Goal: Task Accomplishment & Management: Use online tool/utility

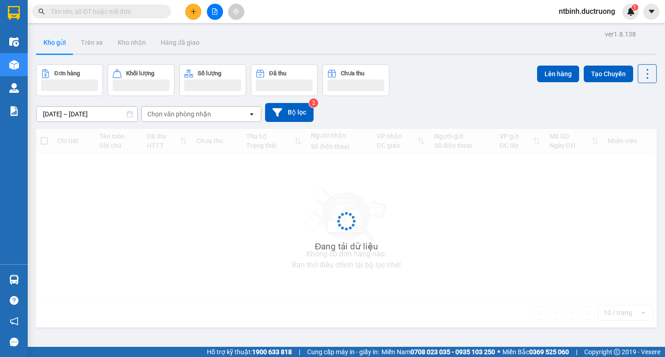
click at [212, 10] on icon "file-add" at bounding box center [215, 11] width 6 height 6
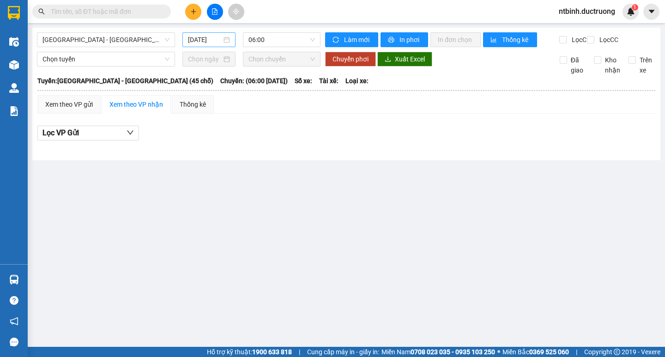
click at [205, 43] on input "[DATE]" at bounding box center [205, 40] width 34 height 10
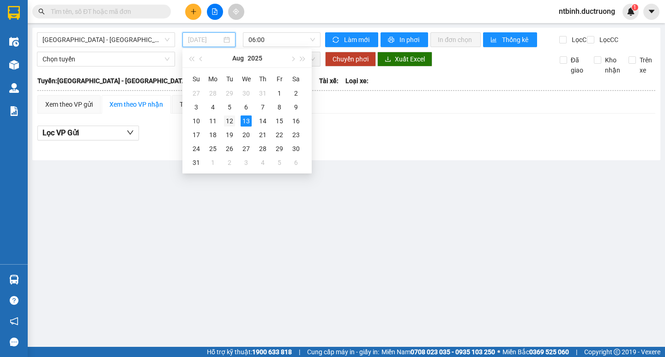
click at [234, 118] on div "12" at bounding box center [229, 120] width 11 height 11
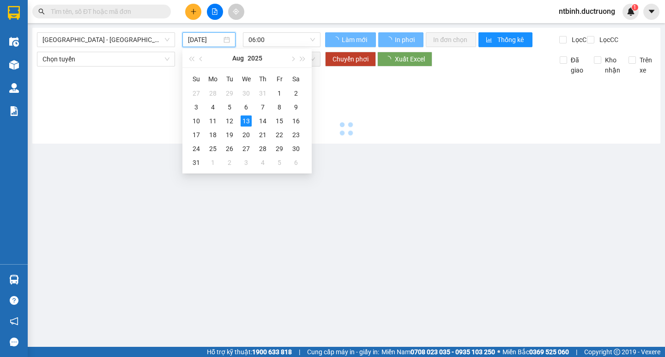
type input "[DATE]"
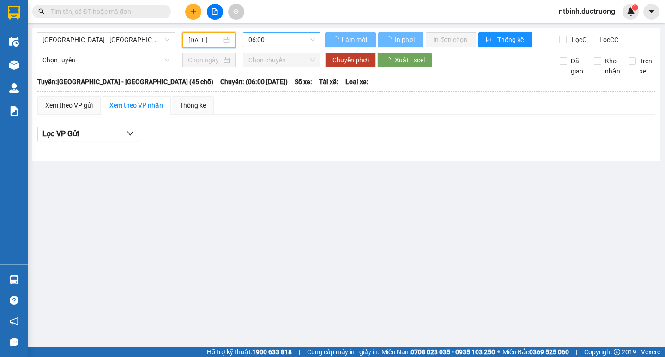
click at [261, 44] on span "06:00" at bounding box center [282, 40] width 67 height 14
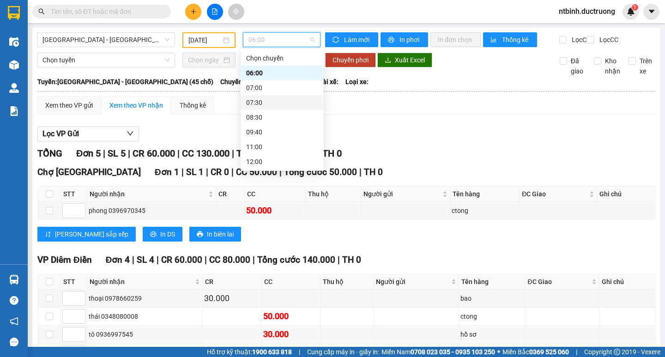
scroll to position [37, 0]
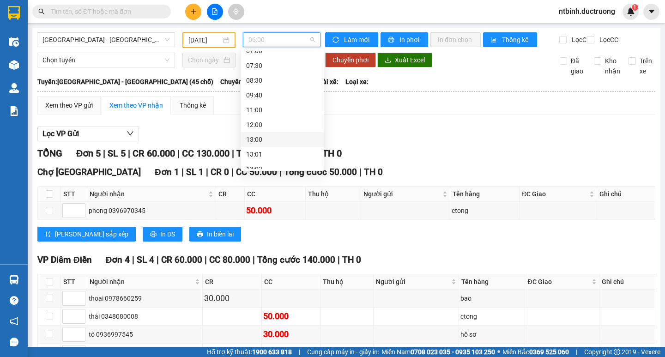
click at [267, 143] on div "13:00" at bounding box center [282, 139] width 72 height 10
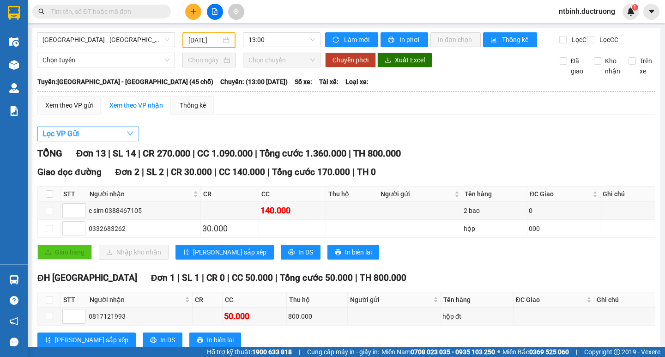
click at [83, 140] on button "Lọc VP Gửi" at bounding box center [88, 134] width 102 height 15
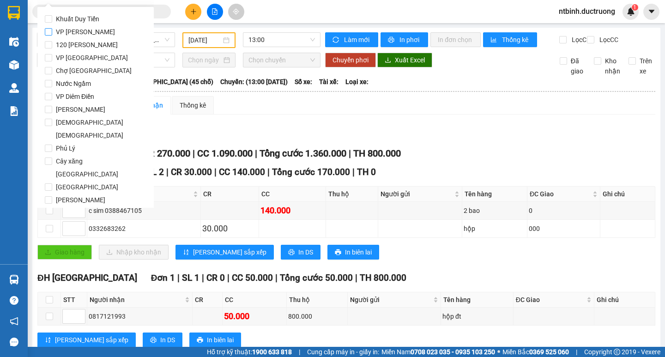
click at [83, 30] on span "VP [PERSON_NAME]" at bounding box center [85, 31] width 67 height 13
click at [52, 30] on input "VP [PERSON_NAME]" at bounding box center [48, 31] width 7 height 7
checkbox input "true"
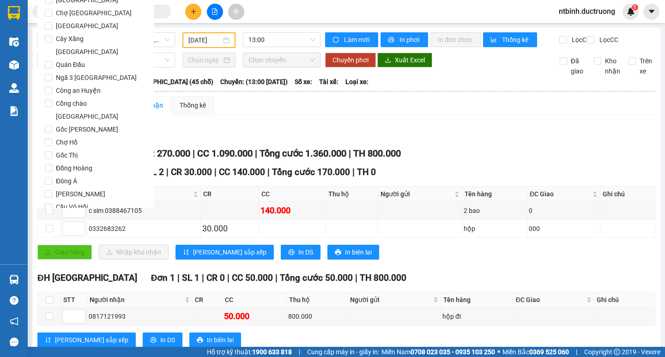
click at [66, 252] on button "Lọc" at bounding box center [57, 259] width 25 height 15
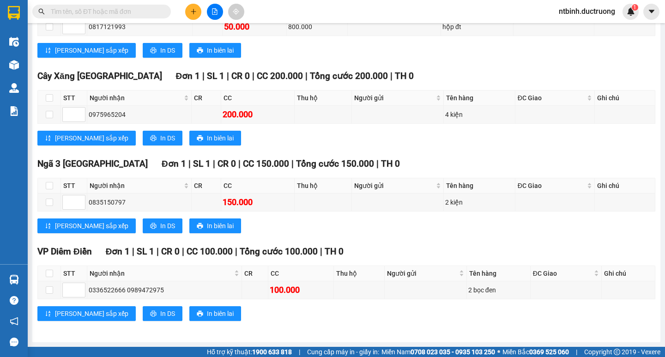
scroll to position [0, 0]
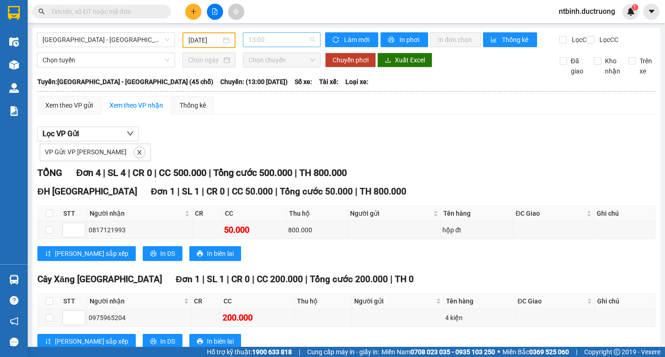
click at [263, 41] on span "13:00" at bounding box center [282, 40] width 67 height 14
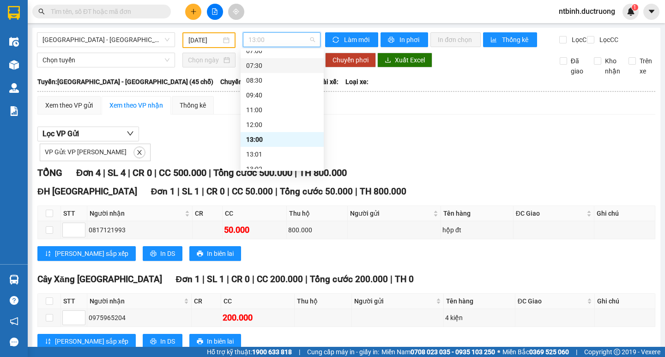
click at [477, 132] on div "Lọc VP Gửi VP Gửi: VP [PERSON_NAME] TỔNG Đơn 4 | SL 4 | CR 0 | CC 500.000 | Tổ…" at bounding box center [346, 329] width 618 height 414
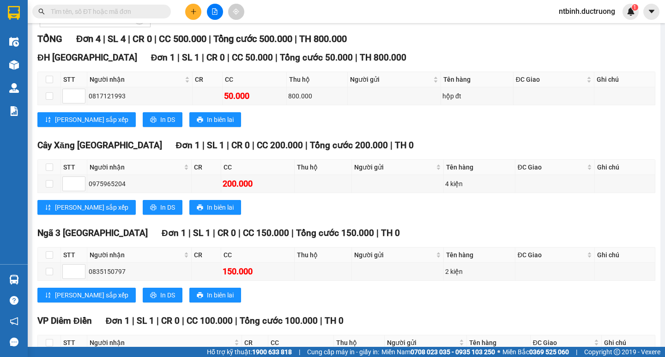
scroll to position [210, 0]
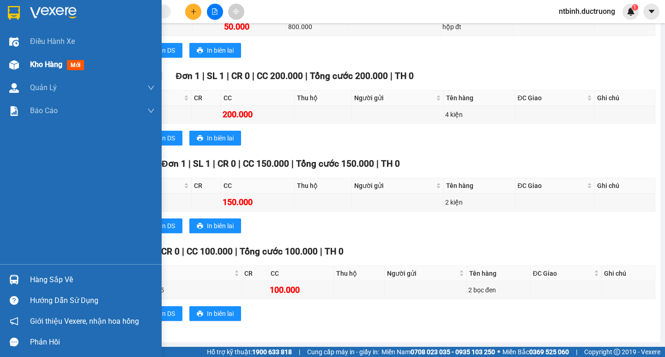
click at [43, 60] on span "Kho hàng" at bounding box center [46, 64] width 32 height 9
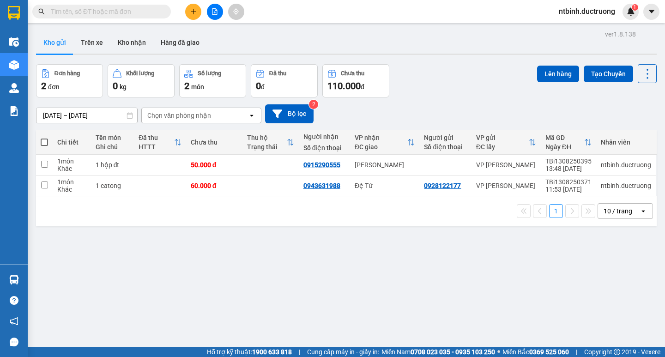
click at [222, 14] on button at bounding box center [215, 12] width 16 height 16
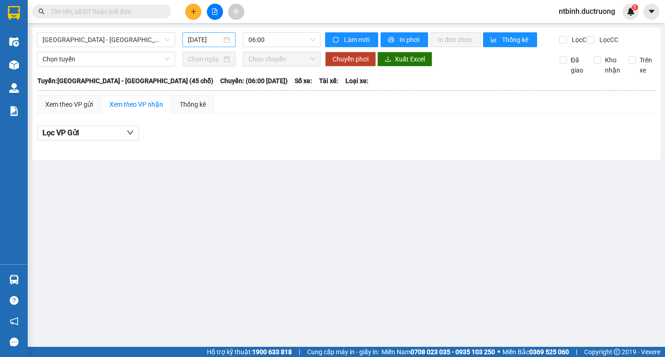
click at [205, 42] on input "[DATE]" at bounding box center [205, 40] width 34 height 10
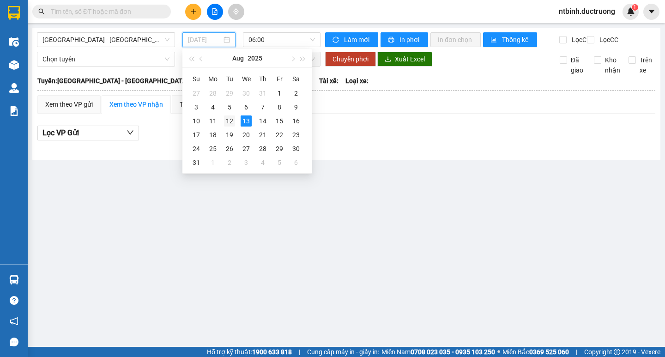
click at [229, 119] on div "12" at bounding box center [229, 120] width 11 height 11
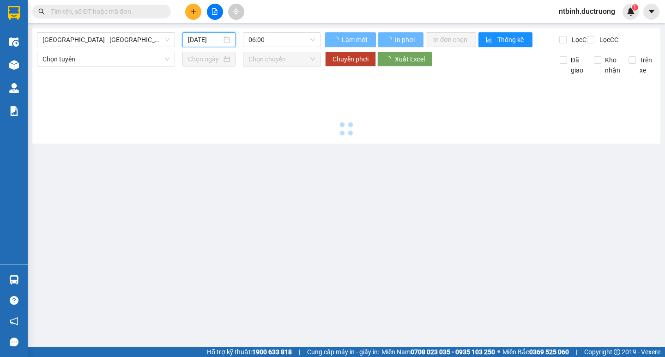
type input "[DATE]"
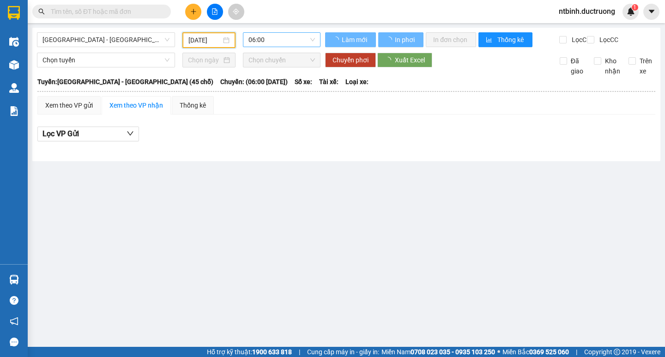
click at [273, 42] on span "06:00" at bounding box center [282, 40] width 67 height 14
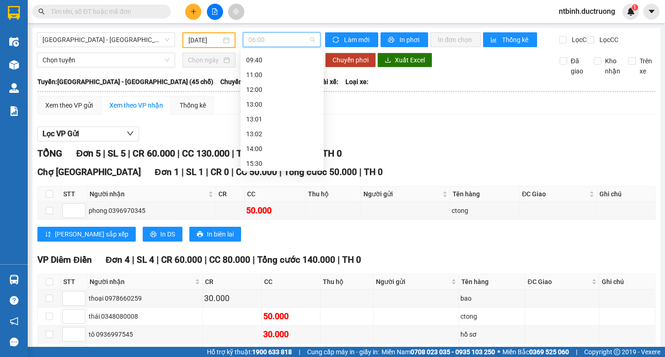
scroll to position [74, 0]
click at [270, 100] on div "13:00" at bounding box center [282, 102] width 72 height 10
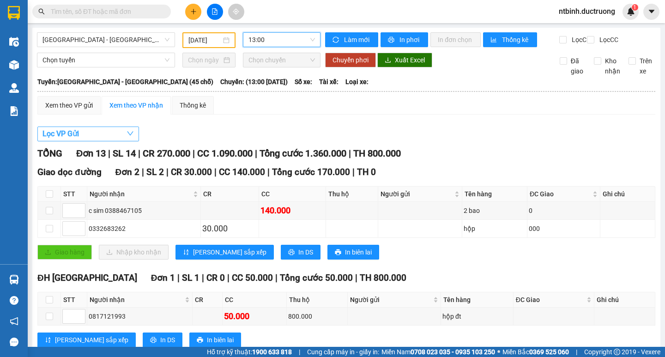
click at [99, 140] on button "Lọc VP Gửi" at bounding box center [88, 134] width 102 height 15
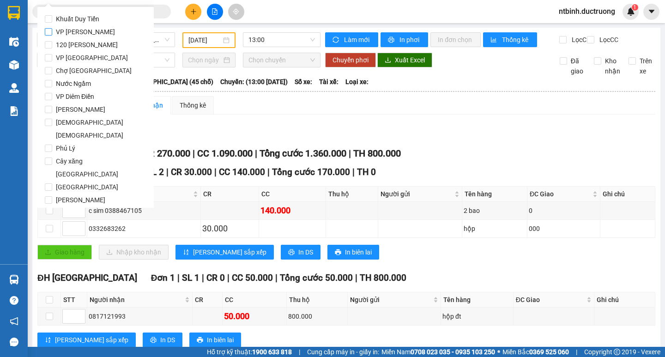
click at [77, 31] on span "VP [PERSON_NAME]" at bounding box center [85, 31] width 67 height 13
click at [52, 31] on input "VP [PERSON_NAME]" at bounding box center [48, 31] width 7 height 7
checkbox input "true"
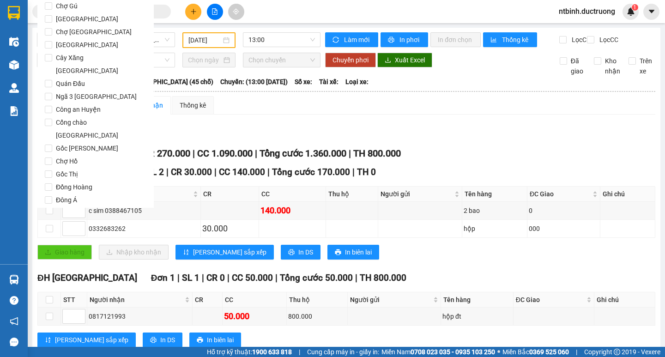
scroll to position [762, 0]
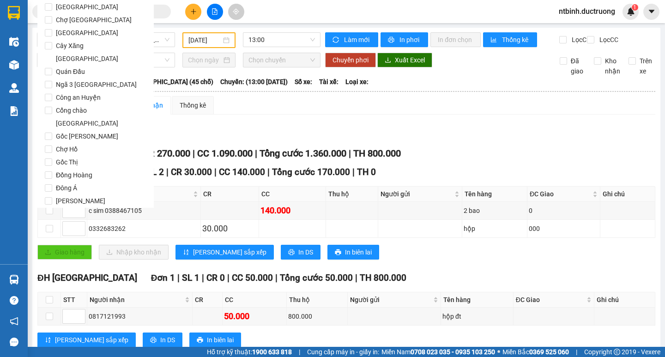
click at [60, 259] on button "Lọc" at bounding box center [57, 266] width 25 height 15
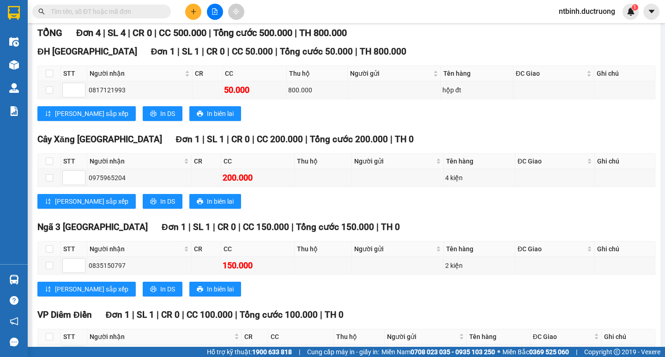
scroll to position [210, 0]
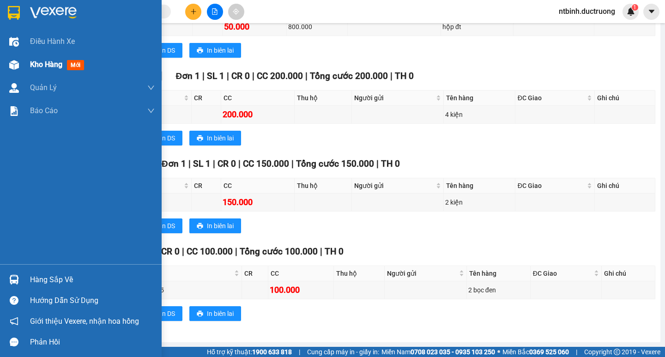
click at [29, 67] on div "Kho hàng mới" at bounding box center [81, 64] width 162 height 23
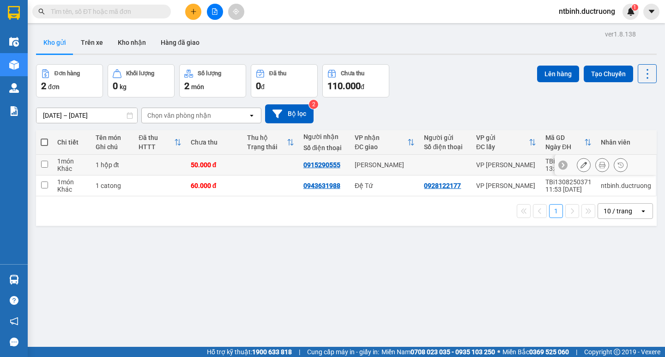
click at [248, 157] on td at bounding box center [271, 165] width 56 height 21
checkbox input "true"
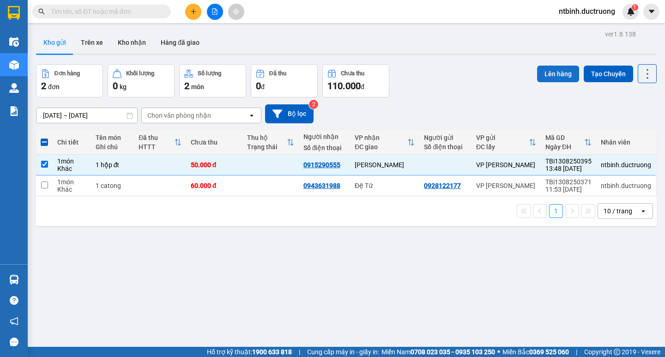
click at [477, 71] on button "Lên hàng" at bounding box center [558, 74] width 42 height 17
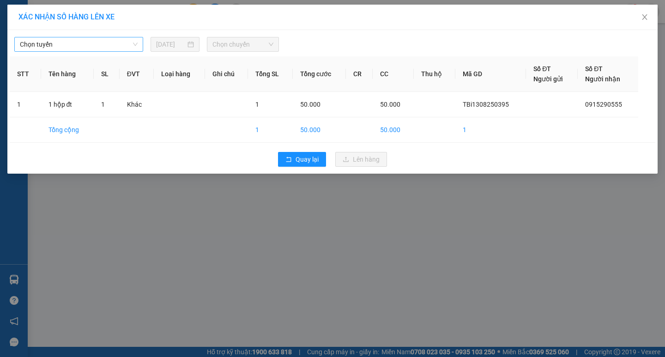
click at [92, 43] on span "Chọn tuyến" at bounding box center [79, 44] width 118 height 14
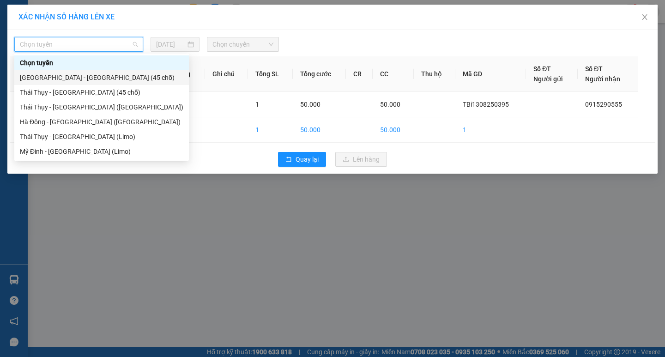
click at [87, 77] on div "[GEOGRAPHIC_DATA] - [GEOGRAPHIC_DATA] (45 chỗ)" at bounding box center [102, 78] width 164 height 10
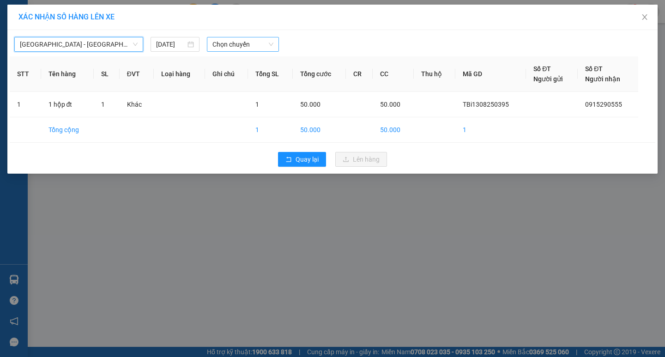
click at [237, 47] on span "Chọn chuyến" at bounding box center [242, 44] width 61 height 14
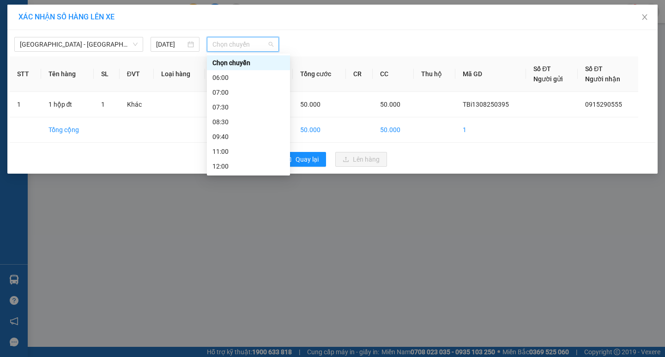
drag, startPoint x: 281, startPoint y: 70, endPoint x: 285, endPoint y: 119, distance: 49.1
click at [285, 117] on div "Chọn chuyến 06:00 07:00 07:30 08:30 09:40 11:00 12:00 13:00 13:01 13:02 14:00 1…" at bounding box center [248, 114] width 83 height 118
click at [249, 158] on div "14:00" at bounding box center [248, 159] width 72 height 10
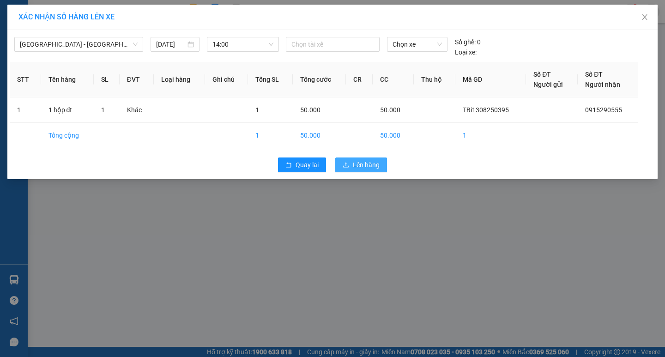
click at [349, 159] on button "Lên hàng" at bounding box center [361, 165] width 52 height 15
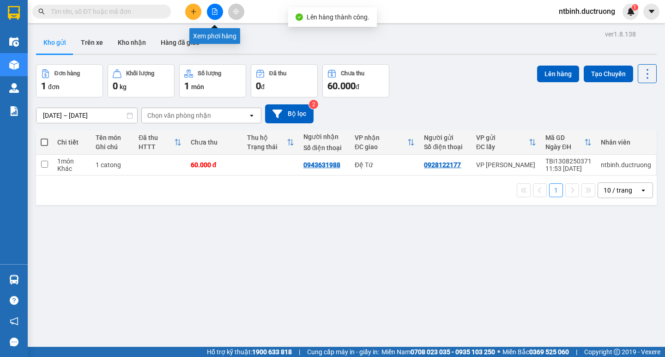
click at [219, 13] on button at bounding box center [215, 12] width 16 height 16
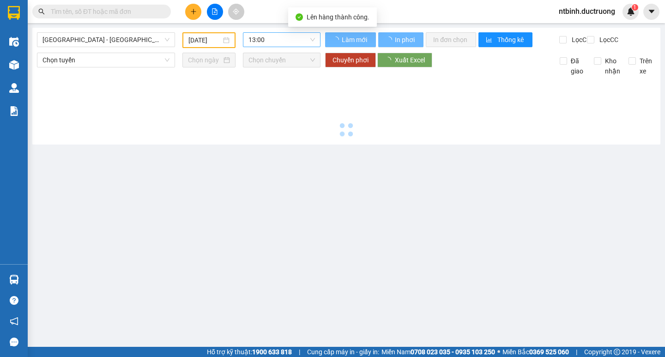
type input "[DATE]"
click at [271, 39] on span "13:00" at bounding box center [282, 40] width 67 height 14
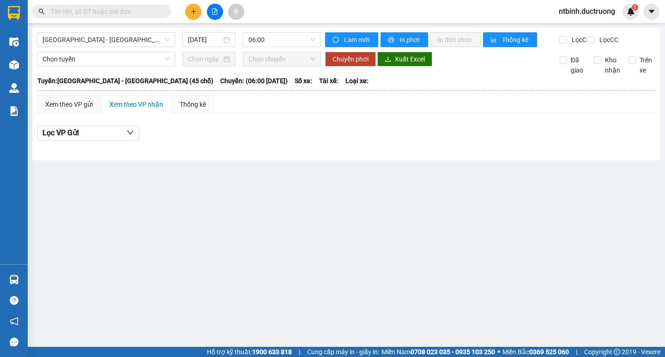
click at [328, 121] on div "[GEOGRAPHIC_DATA] - [GEOGRAPHIC_DATA] (45 chỗ) [DATE] 06:00 Làm mới In phơi In …" at bounding box center [346, 94] width 628 height 133
click at [287, 38] on span "06:00" at bounding box center [282, 40] width 67 height 14
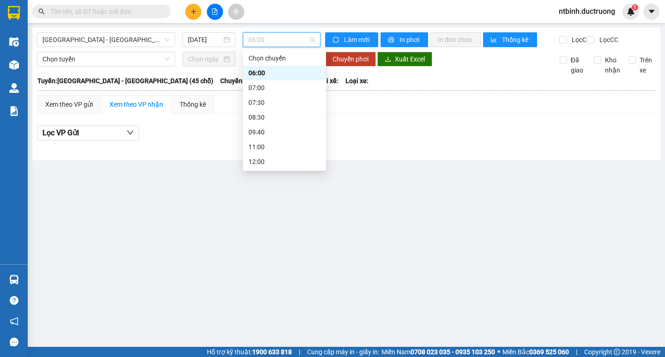
scroll to position [107, 0]
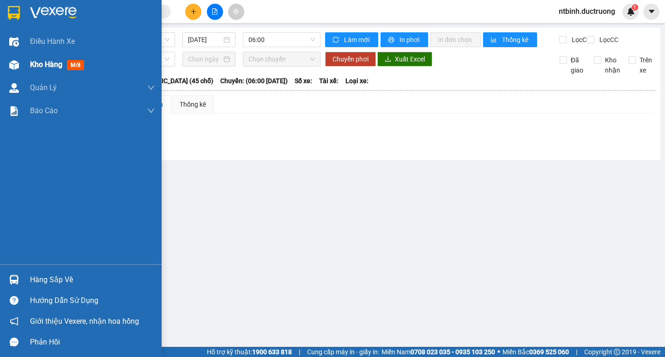
click at [12, 74] on div "Kho hàng mới" at bounding box center [81, 64] width 162 height 23
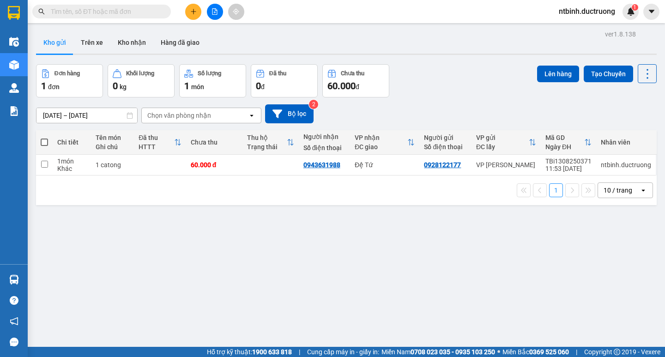
click at [200, 12] on button at bounding box center [193, 12] width 16 height 16
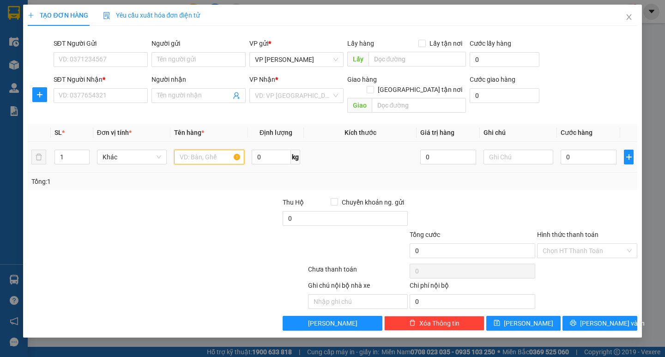
click at [200, 152] on input "text" at bounding box center [209, 157] width 70 height 15
click at [85, 58] on input "SĐT Người Gửi" at bounding box center [101, 59] width 94 height 15
type input "0987875273"
click at [81, 99] on input "SĐT Người Nhận *" at bounding box center [101, 95] width 94 height 15
click at [73, 97] on input "0974008871" at bounding box center [101, 95] width 94 height 15
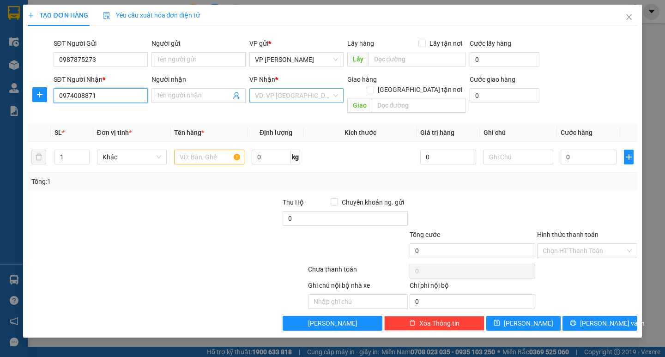
type input "0974008871"
click at [287, 98] on input "search" at bounding box center [293, 96] width 77 height 14
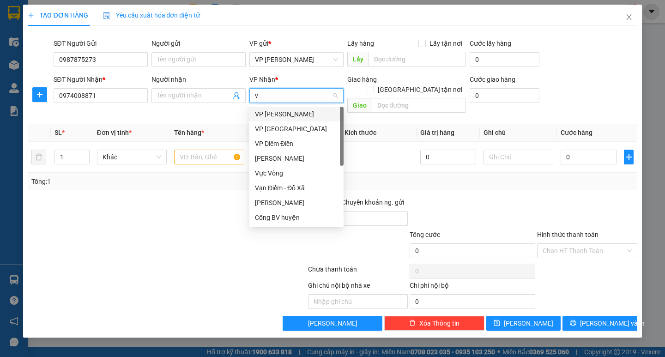
type input "vp"
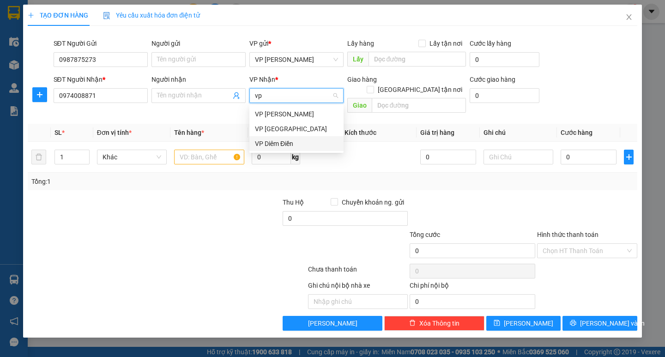
click at [276, 143] on div "VP Diêm Điền" at bounding box center [296, 144] width 83 height 10
click at [213, 150] on input "text" at bounding box center [209, 157] width 70 height 15
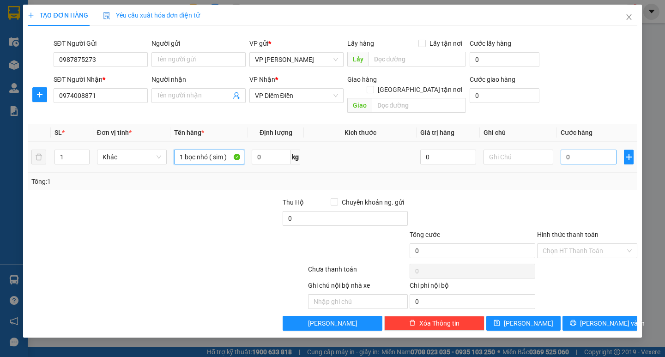
type input "1 bọc nhỏ ( sim )"
click at [477, 151] on input "0" at bounding box center [589, 157] width 56 height 15
type input "30"
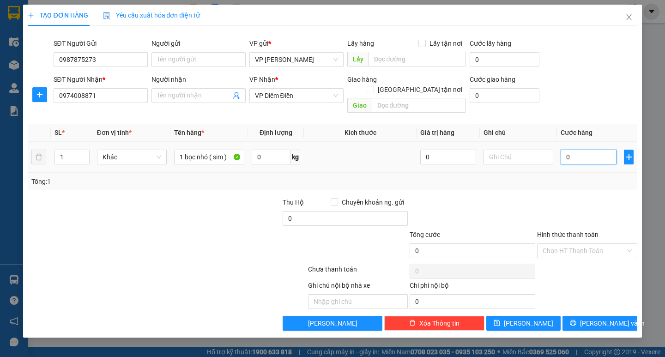
type input "30"
click at [477, 176] on div "Tổng: 1" at bounding box center [332, 181] width 602 height 10
type input "30.000"
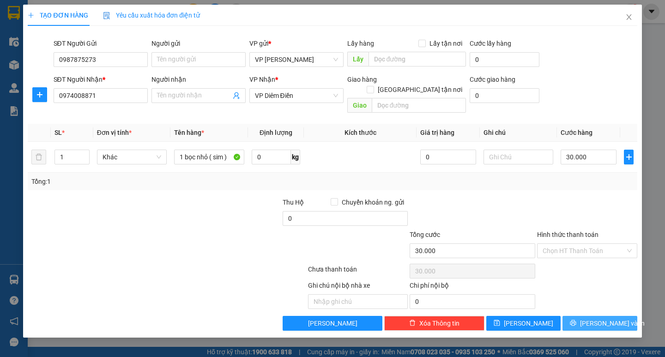
click at [477, 318] on span "[PERSON_NAME] và In" at bounding box center [612, 323] width 65 height 10
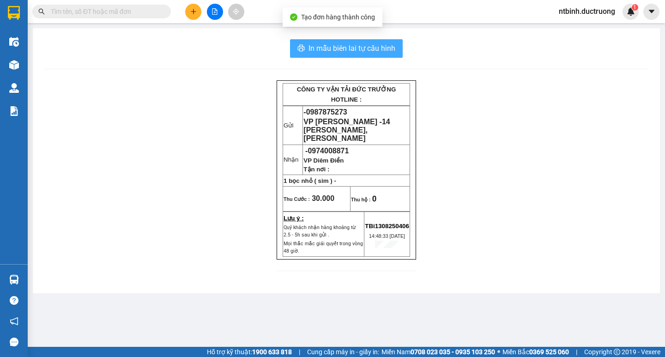
click at [322, 56] on button "In mẫu biên lai tự cấu hình" at bounding box center [346, 48] width 113 height 18
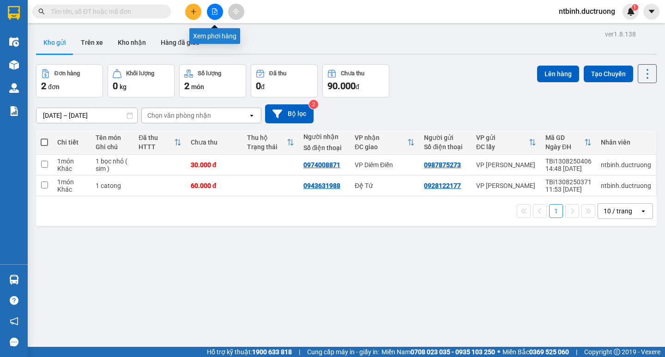
click at [215, 12] on icon "file-add" at bounding box center [214, 11] width 5 height 6
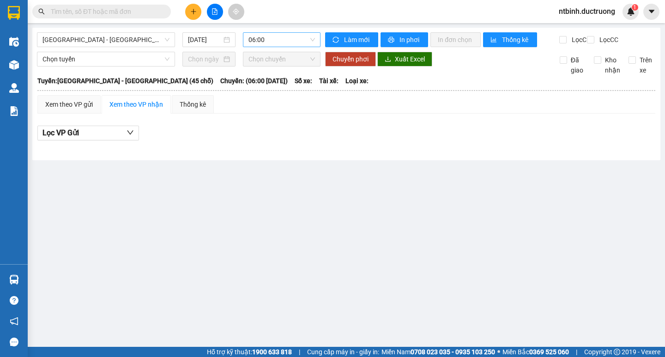
click at [267, 36] on span "06:00" at bounding box center [282, 40] width 67 height 14
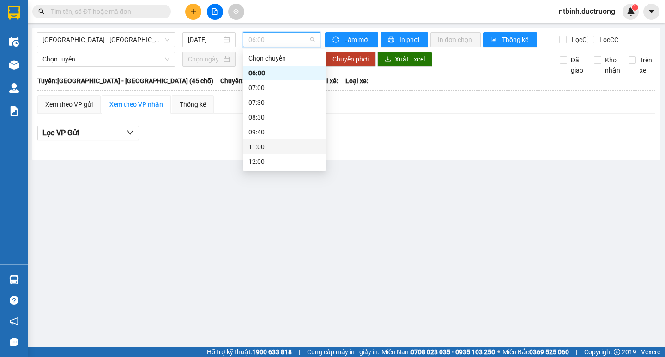
click at [267, 145] on div "11:00" at bounding box center [285, 147] width 72 height 10
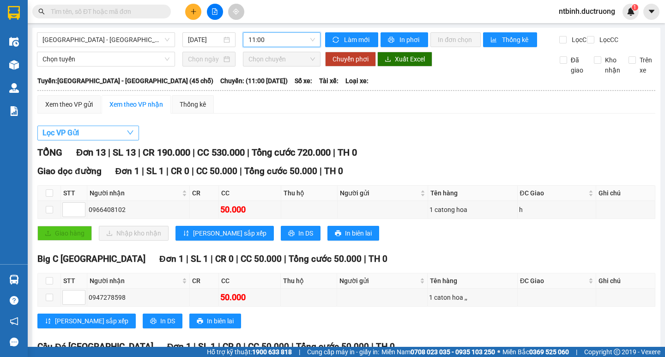
click at [97, 140] on button "Lọc VP Gửi" at bounding box center [88, 133] width 102 height 15
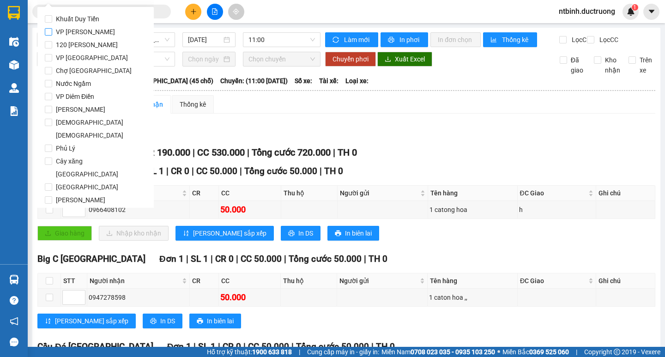
click at [88, 36] on span "VP [PERSON_NAME]" at bounding box center [85, 31] width 67 height 13
click at [52, 36] on input "VP [PERSON_NAME]" at bounding box center [48, 31] width 7 height 7
checkbox input "true"
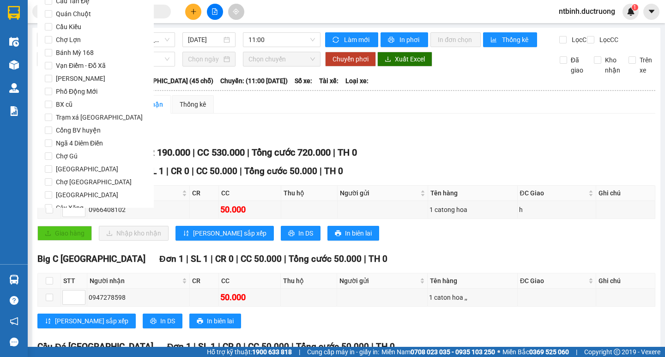
scroll to position [769, 0]
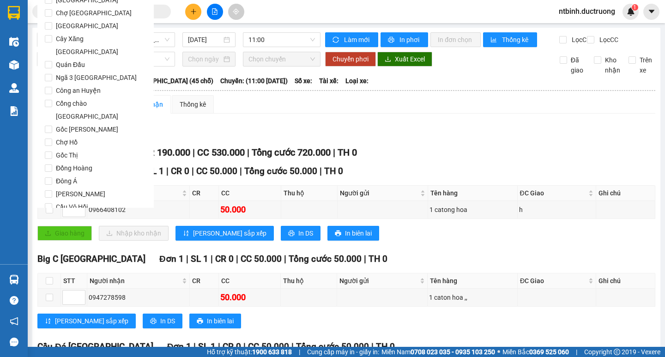
click at [56, 255] on span "Lọc" at bounding box center [57, 260] width 11 height 10
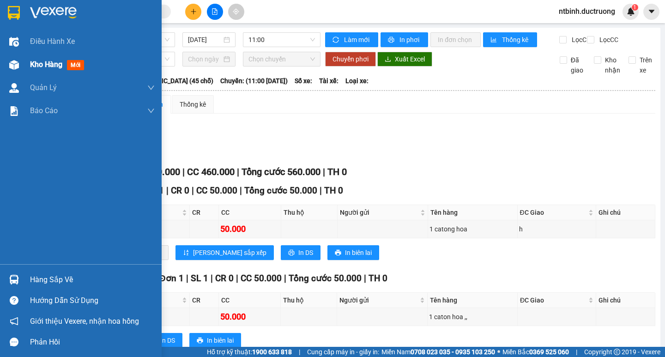
click at [53, 68] on span "Kho hàng" at bounding box center [46, 64] width 32 height 9
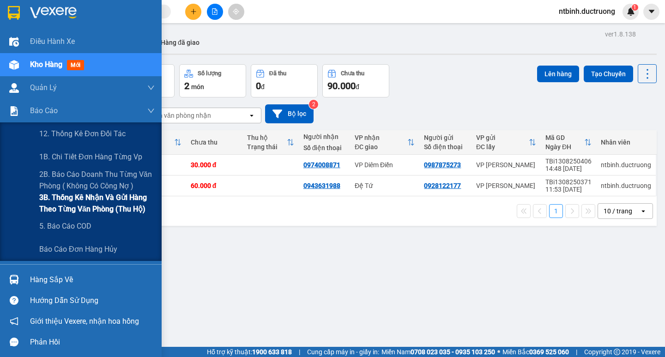
click at [90, 199] on div "1 10 / trang open" at bounding box center [346, 211] width 621 height 30
click at [54, 200] on span "3B. Thống kê nhận và gửi hàng theo từng văn phòng (thu hộ)" at bounding box center [96, 203] width 115 height 23
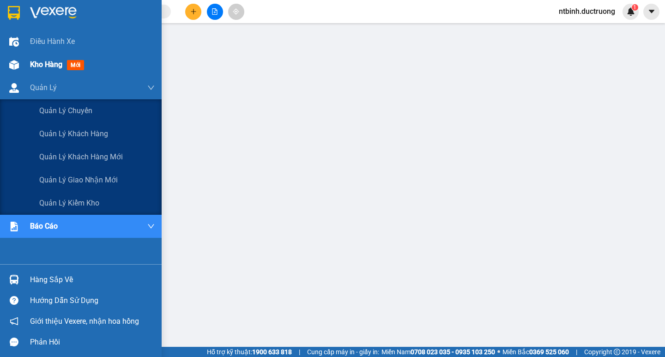
click at [45, 70] on div "Kho hàng mới" at bounding box center [59, 65] width 58 height 12
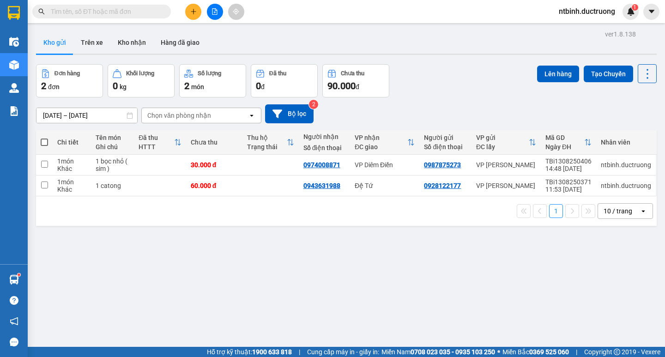
click at [190, 11] on icon "plus" at bounding box center [193, 11] width 6 height 6
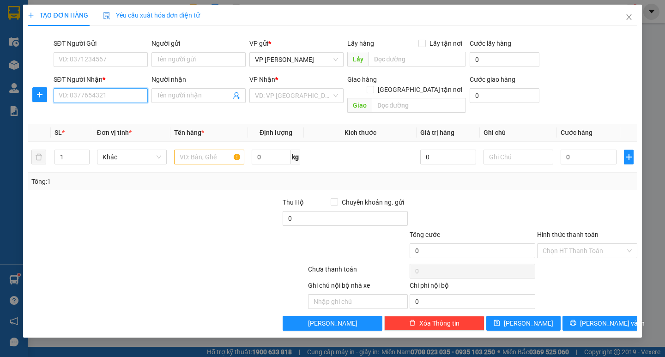
click at [74, 100] on input "SĐT Người Nhận *" at bounding box center [101, 95] width 94 height 15
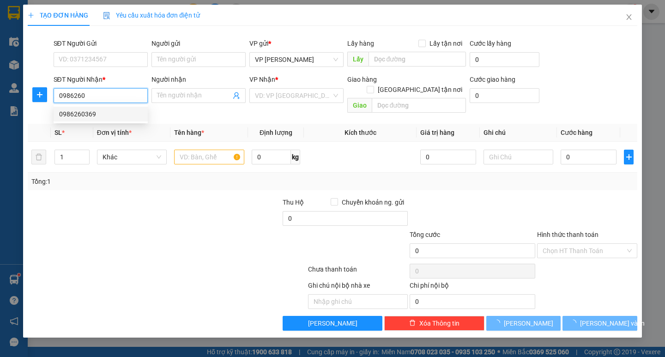
click at [87, 112] on div "0986260369" at bounding box center [100, 114] width 83 height 10
type input "0986260369"
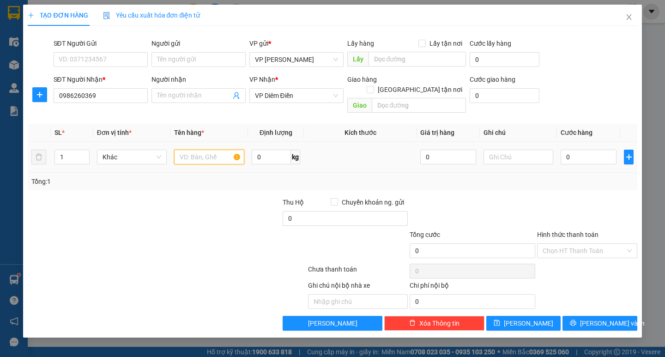
click at [195, 150] on input "text" at bounding box center [209, 157] width 70 height 15
type input "1 bọc đen"
click at [477, 158] on td "0" at bounding box center [588, 157] width 63 height 31
click at [477, 152] on input "0" at bounding box center [589, 157] width 56 height 15
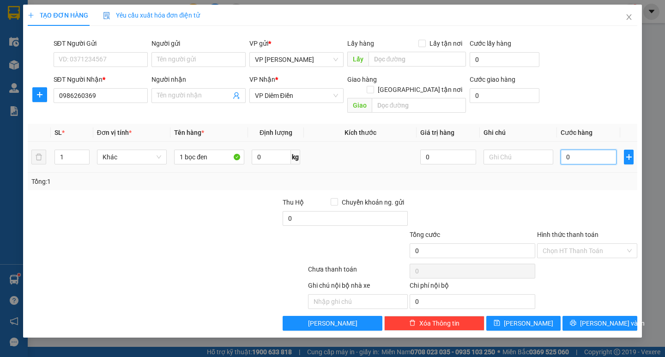
type input "40"
click at [477, 182] on div "Transit Pickup Surcharge Ids Transit Deliver Surcharge Ids Transit Deliver Surc…" at bounding box center [332, 181] width 609 height 297
type input "40.000"
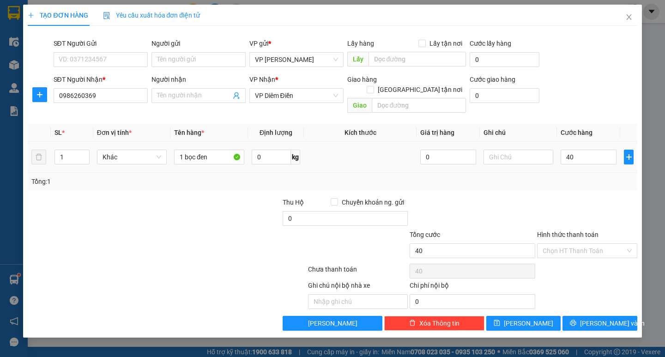
type input "40.000"
click at [477, 321] on div "TẠO ĐƠN HÀNG Yêu cầu xuất hóa đơn điện tử Transit Pickup Surcharge Ids Transit …" at bounding box center [332, 171] width 618 height 333
click at [477, 318] on span "[PERSON_NAME] và In" at bounding box center [612, 323] width 65 height 10
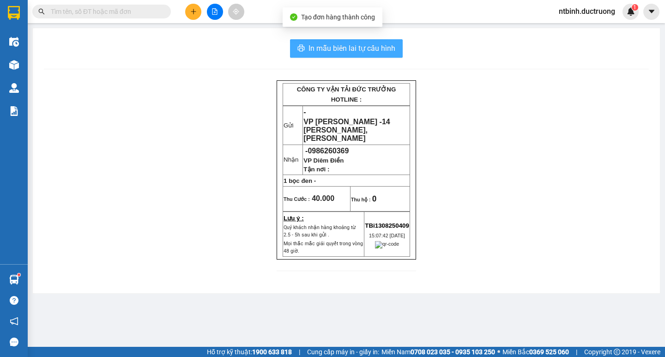
click at [380, 51] on span "In mẫu biên lai tự cấu hình" at bounding box center [352, 48] width 87 height 12
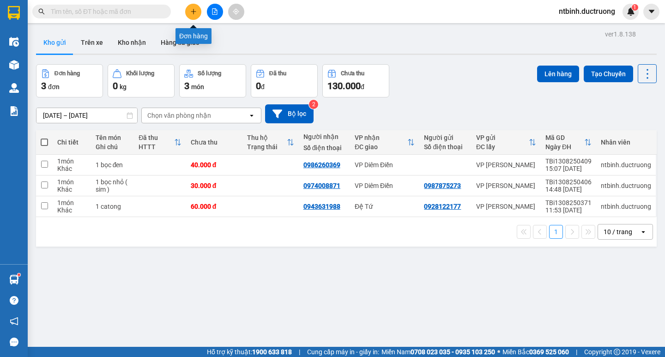
click at [198, 15] on button at bounding box center [193, 12] width 16 height 16
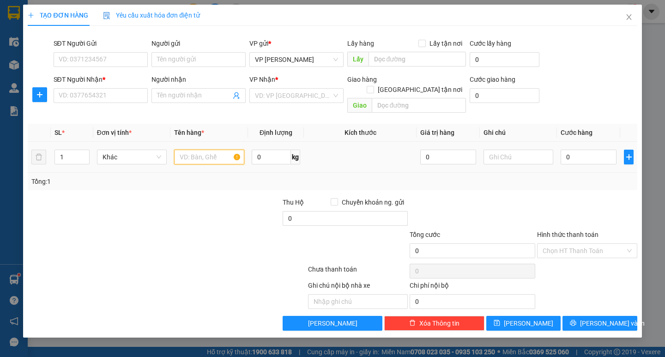
click at [206, 150] on input "text" at bounding box center [209, 157] width 70 height 15
click at [129, 92] on input "SĐT Người Nhận *" at bounding box center [101, 95] width 94 height 15
click at [69, 98] on input "0944716919" at bounding box center [101, 95] width 94 height 15
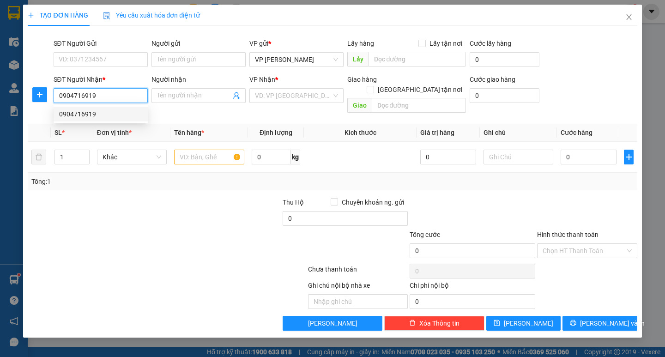
click at [93, 110] on div "0904716919" at bounding box center [100, 114] width 83 height 10
type input "0904716919"
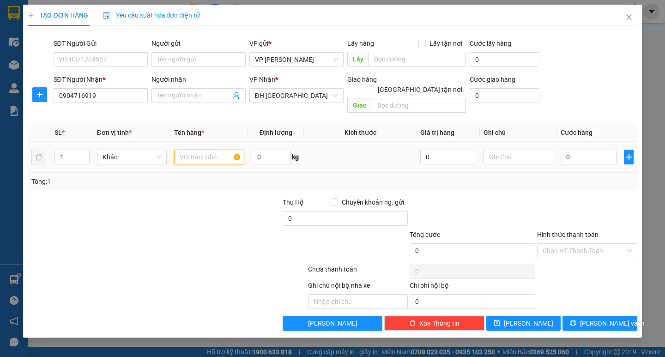
click at [213, 150] on input "text" at bounding box center [209, 157] width 70 height 15
type input "7 [PERSON_NAME]"
click at [477, 150] on input "0" at bounding box center [589, 157] width 56 height 15
type input "10"
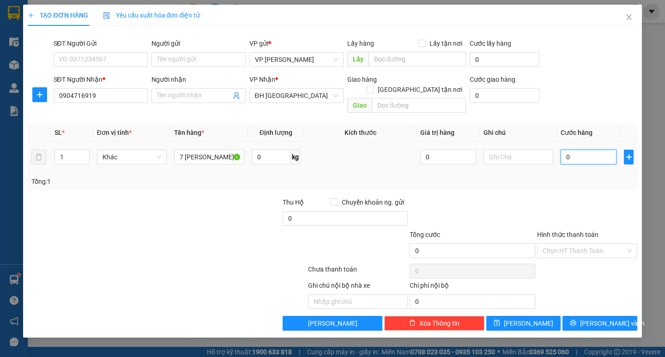
type input "10"
type input "180"
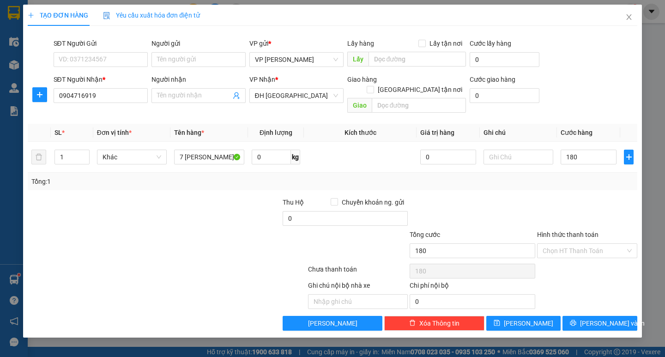
click at [477, 185] on div "Transit Pickup Surcharge Ids Transit Deliver Surcharge Ids Transit Deliver Surc…" at bounding box center [332, 181] width 609 height 297
type input "180.000"
click at [477, 304] on div "Transit Pickup Surcharge Ids Transit Deliver Surcharge Ids Transit Deliver Surc…" at bounding box center [332, 181] width 609 height 297
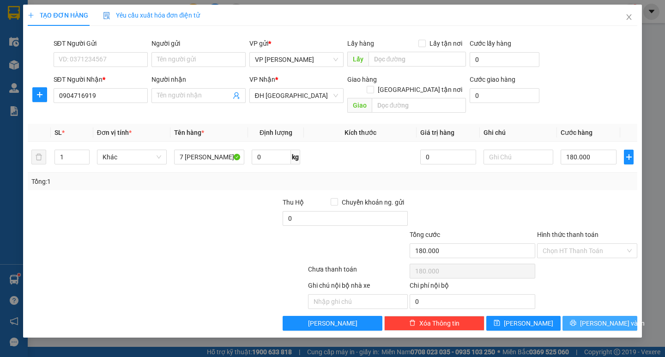
click at [477, 318] on span "[PERSON_NAME] và In" at bounding box center [612, 323] width 65 height 10
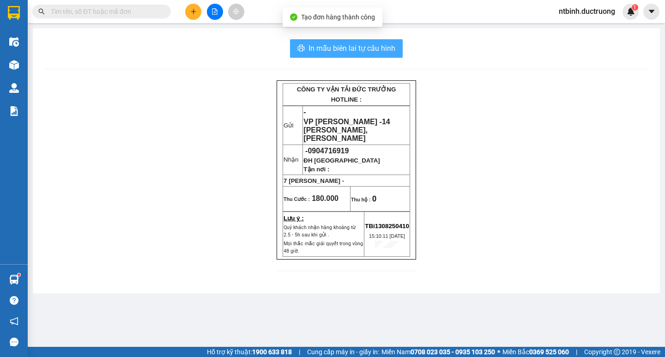
click at [361, 57] on button "In mẫu biên lai tự cấu hình" at bounding box center [346, 48] width 113 height 18
click at [362, 54] on span "In mẫu biên lai tự cấu hình" at bounding box center [352, 48] width 87 height 12
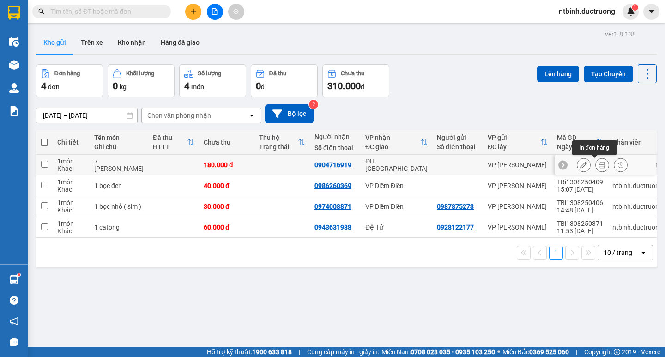
click at [477, 165] on icon at bounding box center [602, 165] width 6 height 6
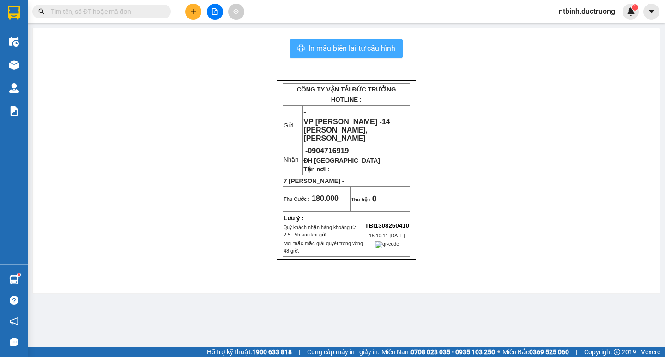
click at [353, 48] on span "In mẫu biên lai tự cấu hình" at bounding box center [352, 48] width 87 height 12
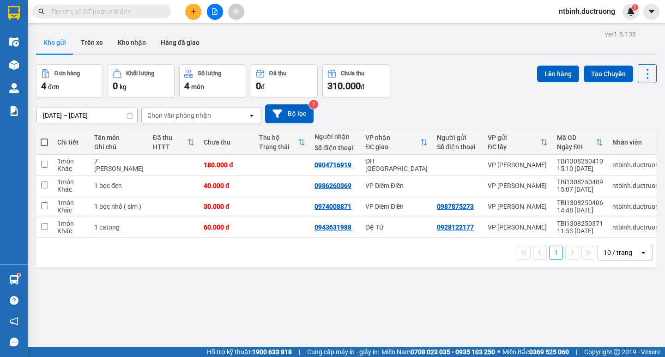
click at [195, 12] on icon "plus" at bounding box center [193, 11] width 6 height 6
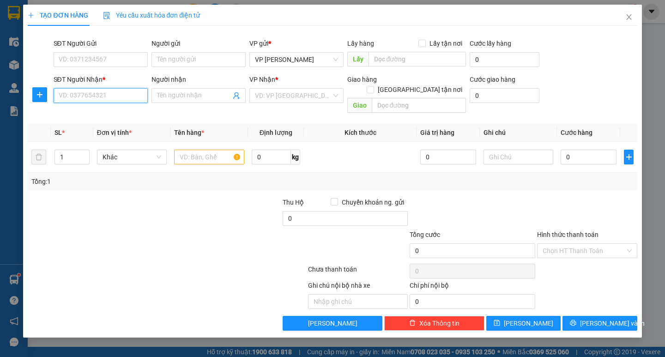
click at [92, 96] on input "SĐT Người Nhận *" at bounding box center [101, 95] width 94 height 15
click at [113, 109] on div "0904862715 - [PERSON_NAME]" at bounding box center [105, 114] width 102 height 15
type input "0904862715"
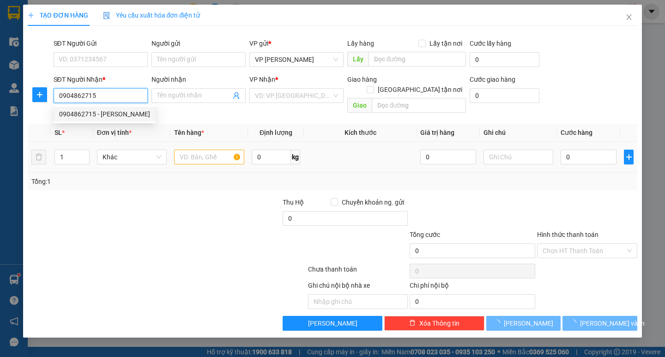
type input "[PERSON_NAME]"
type input "0904862715"
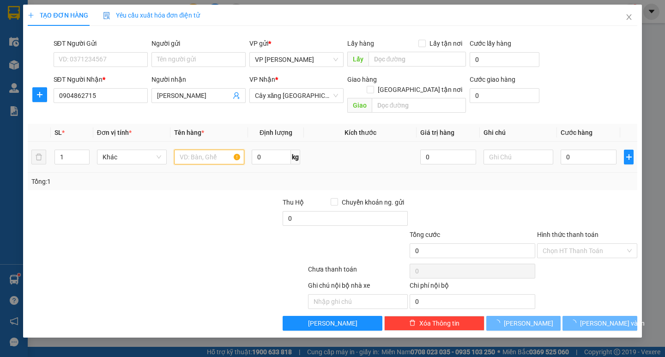
click at [196, 150] on input "text" at bounding box center [209, 157] width 70 height 15
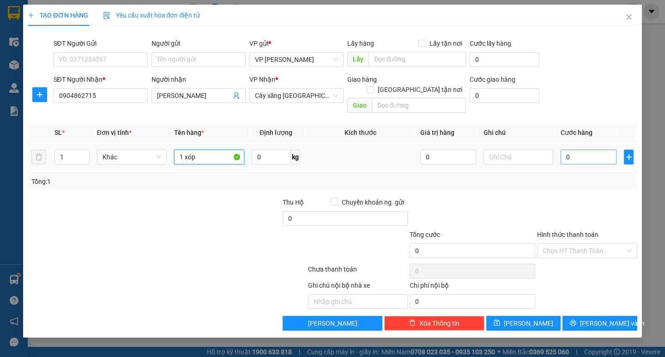
type input "1 xóp"
click at [477, 150] on input "0" at bounding box center [589, 157] width 56 height 15
type input "60"
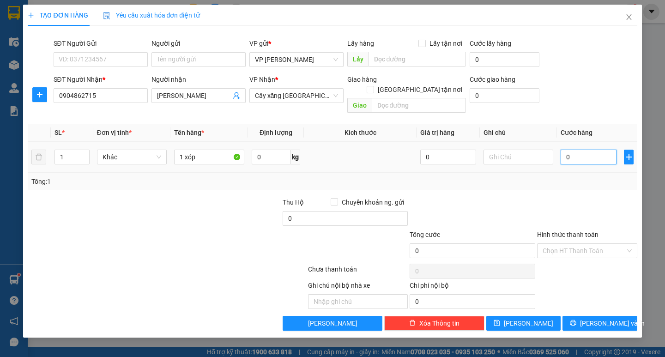
type input "60"
click at [477, 197] on div at bounding box center [587, 213] width 102 height 32
type input "60.000"
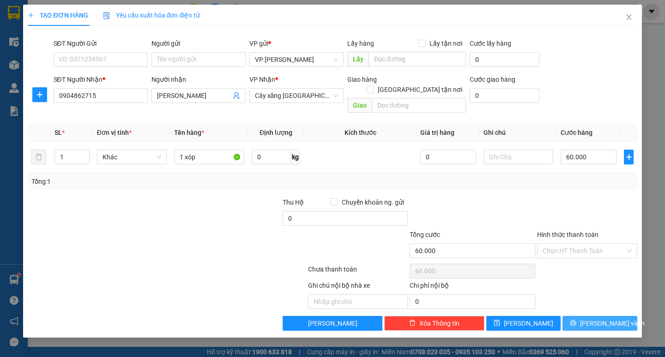
click at [477, 318] on span "[PERSON_NAME] và In" at bounding box center [612, 323] width 65 height 10
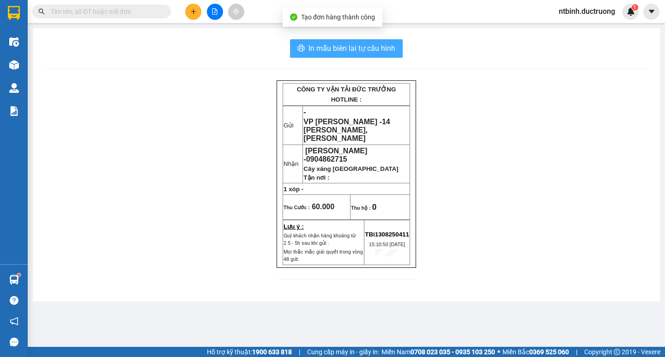
click at [356, 42] on button "In mẫu biên lai tự cấu hình" at bounding box center [346, 48] width 113 height 18
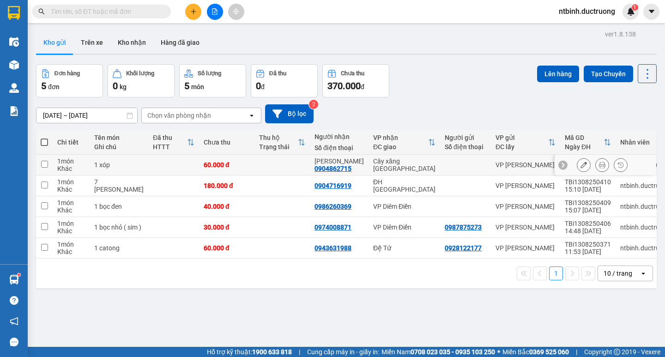
click at [255, 163] on td at bounding box center [282, 165] width 55 height 21
checkbox input "true"
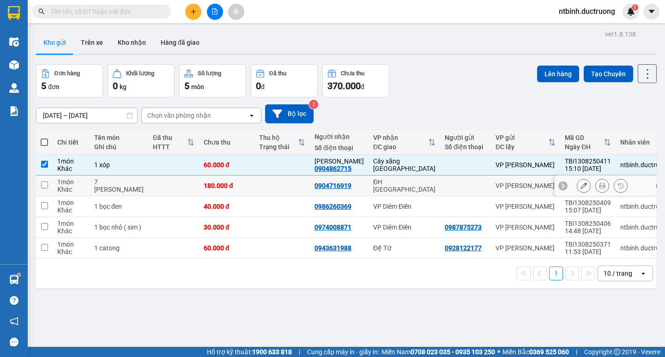
click at [237, 191] on td "180.000 đ" at bounding box center [226, 186] width 55 height 21
checkbox input "true"
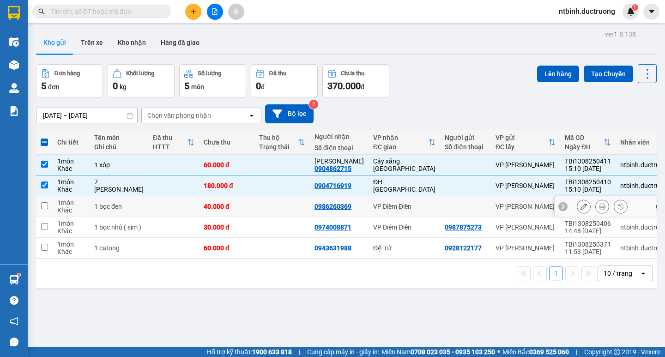
click at [233, 207] on div "40.000 đ" at bounding box center [227, 206] width 46 height 7
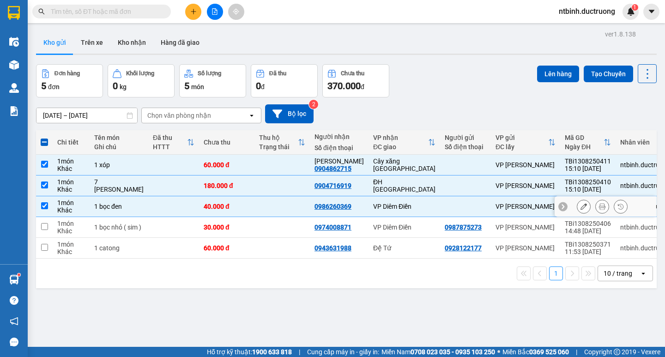
click at [233, 207] on div "40.000 đ" at bounding box center [227, 206] width 46 height 7
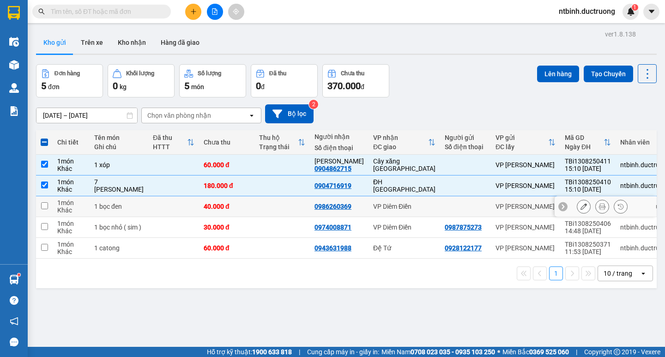
click at [233, 207] on div "40.000 đ" at bounding box center [227, 206] width 46 height 7
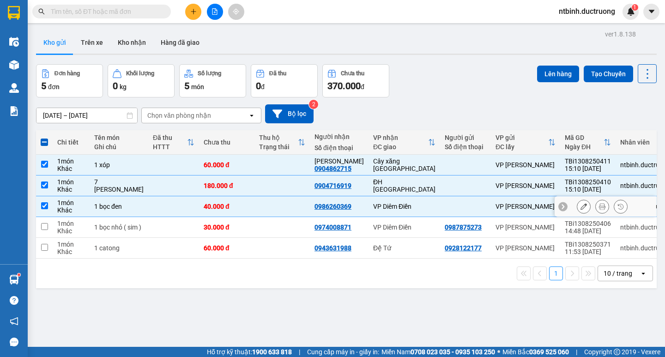
click at [228, 206] on div "40.000 đ" at bounding box center [227, 206] width 46 height 7
checkbox input "false"
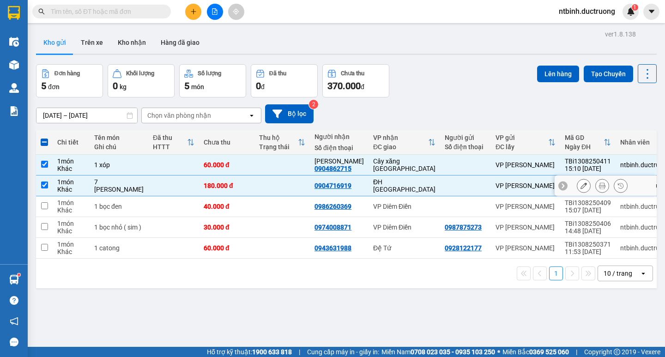
click at [255, 186] on td at bounding box center [282, 186] width 55 height 21
checkbox input "false"
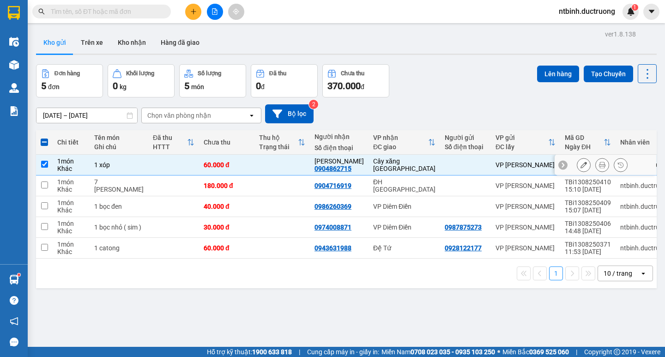
click at [261, 166] on td at bounding box center [282, 165] width 55 height 21
checkbox input "false"
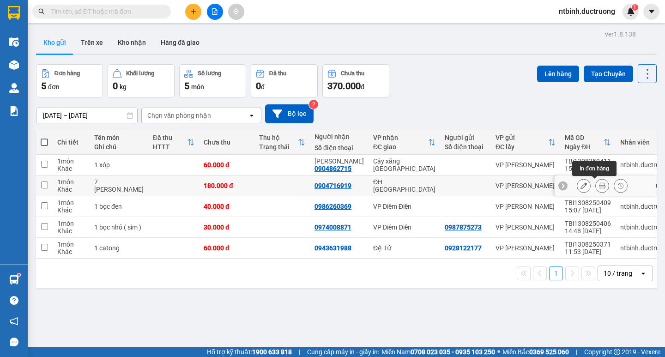
click at [477, 184] on icon at bounding box center [602, 185] width 6 height 6
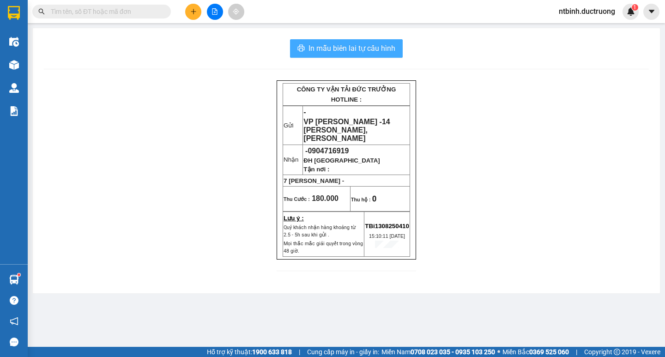
click at [339, 43] on span "In mẫu biên lai tự cấu hình" at bounding box center [352, 48] width 87 height 12
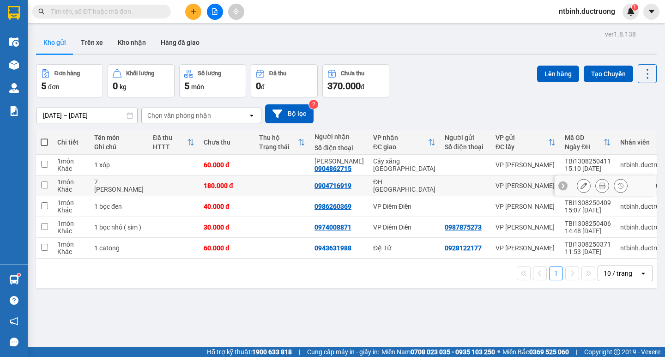
click at [477, 182] on div at bounding box center [602, 186] width 14 height 14
click at [477, 183] on button at bounding box center [602, 186] width 13 height 16
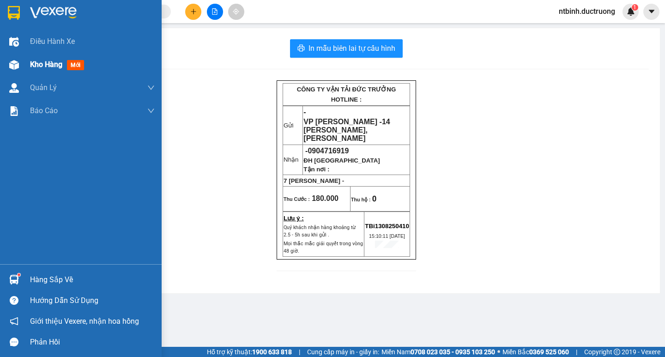
click at [12, 69] on img at bounding box center [14, 65] width 10 height 10
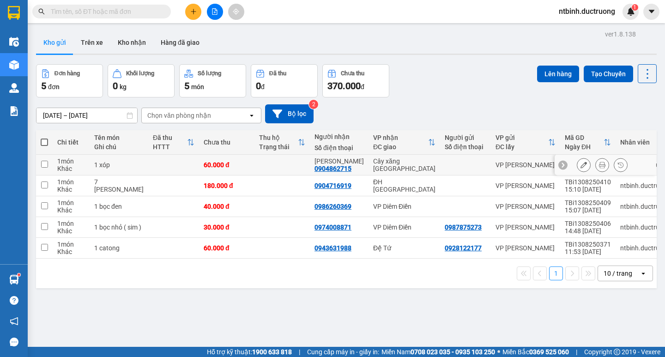
click at [260, 165] on td at bounding box center [282, 165] width 55 height 21
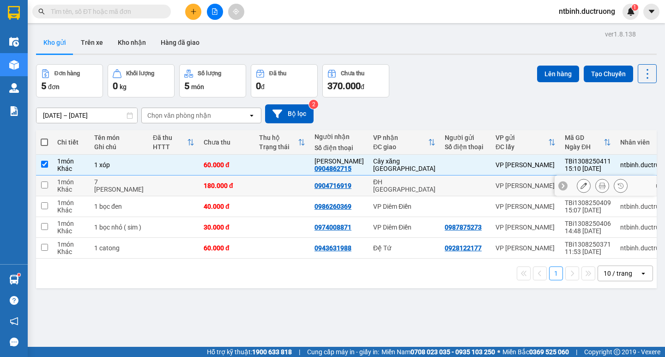
click at [256, 186] on td at bounding box center [282, 186] width 55 height 21
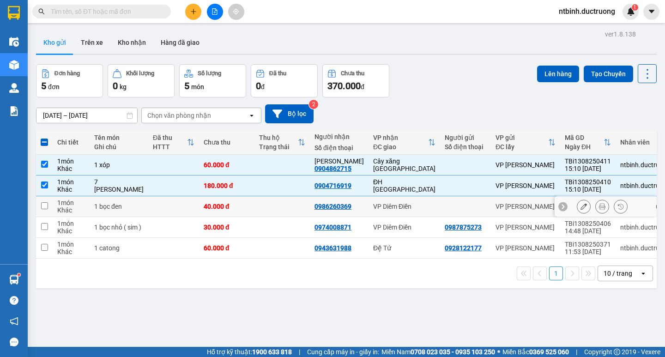
click at [256, 204] on td at bounding box center [282, 206] width 55 height 21
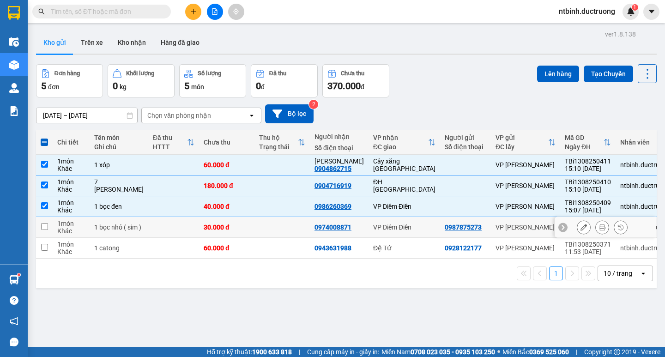
click at [259, 229] on td at bounding box center [282, 227] width 55 height 21
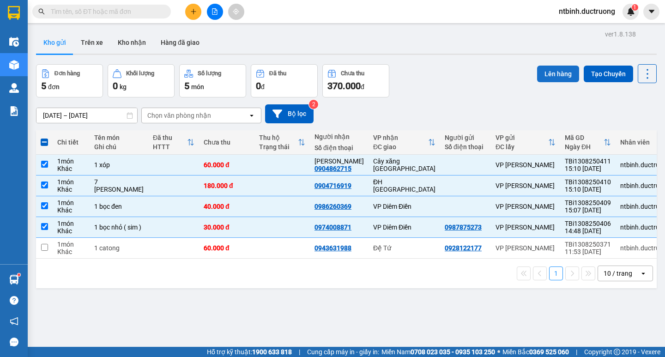
click at [477, 76] on button "Lên hàng" at bounding box center [558, 74] width 42 height 17
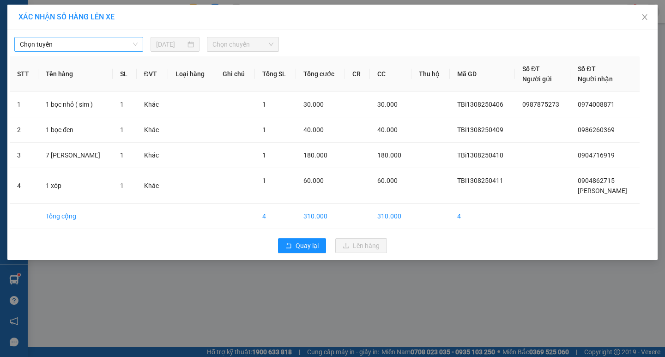
click at [74, 40] on span "Chọn tuyến" at bounding box center [79, 44] width 118 height 14
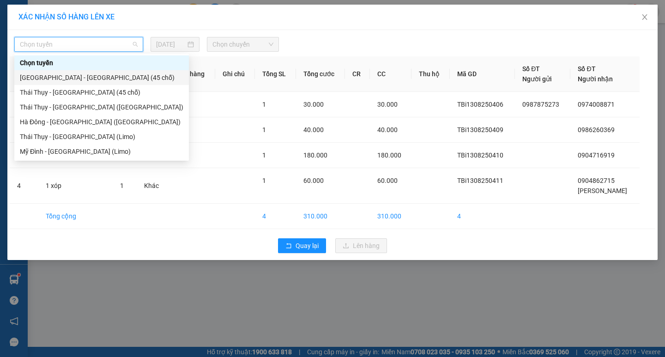
click at [87, 83] on div "[GEOGRAPHIC_DATA] - [GEOGRAPHIC_DATA] (45 chỗ)" at bounding box center [101, 77] width 175 height 15
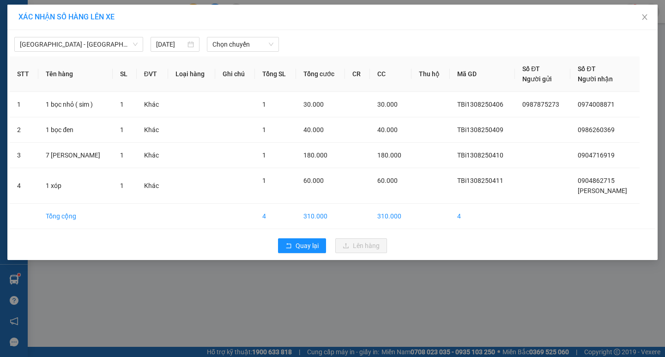
click at [211, 59] on th "Loại hàng" at bounding box center [191, 74] width 47 height 36
click at [229, 42] on span "Chọn chuyến" at bounding box center [242, 44] width 61 height 14
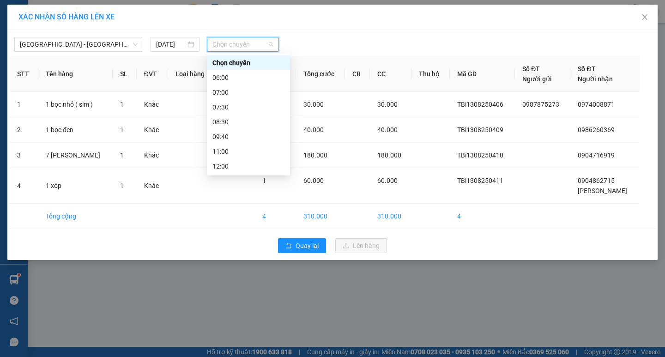
click at [239, 235] on div "15:30" at bounding box center [248, 240] width 72 height 10
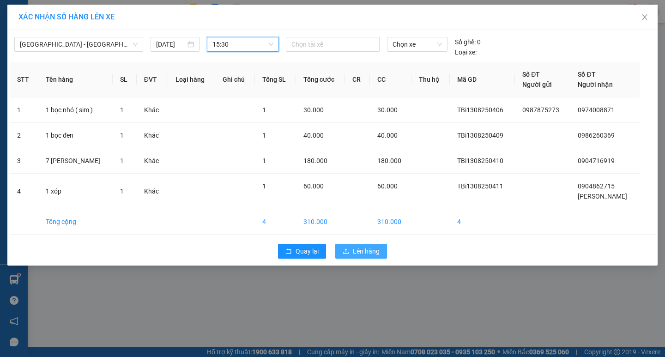
click at [377, 251] on span "Lên hàng" at bounding box center [366, 251] width 27 height 10
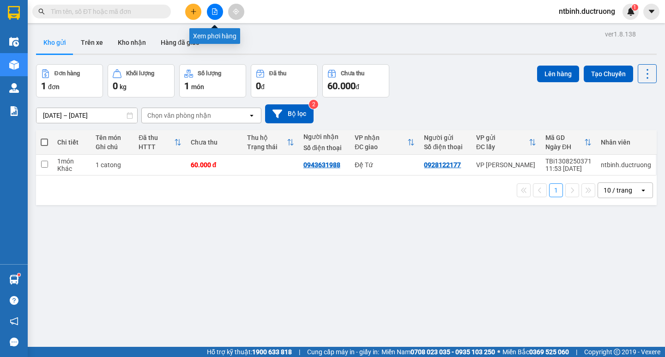
click at [216, 13] on icon "file-add" at bounding box center [215, 11] width 6 height 6
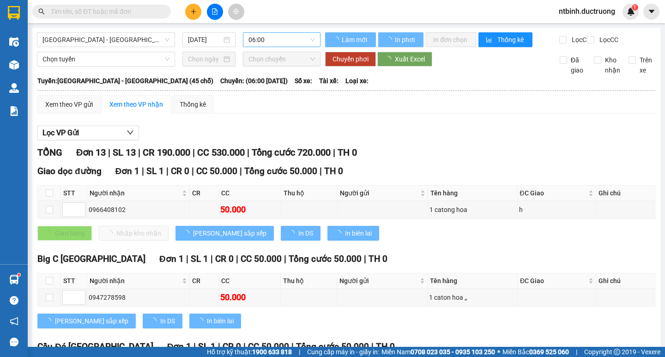
click at [262, 43] on span "06:00" at bounding box center [282, 40] width 67 height 14
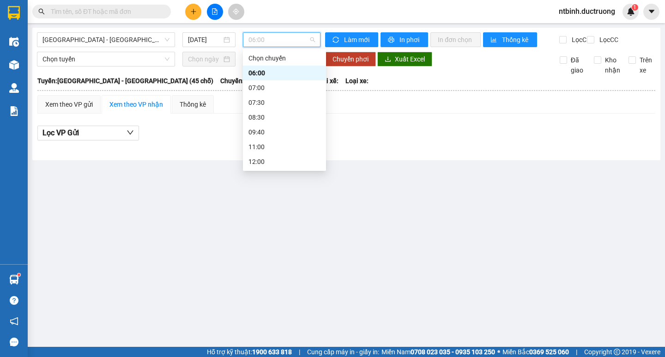
click at [276, 230] on div "15:30" at bounding box center [285, 235] width 72 height 10
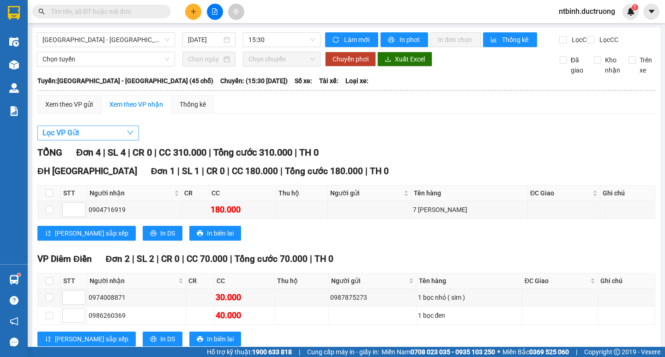
click at [106, 137] on button "Lọc VP Gửi" at bounding box center [88, 133] width 102 height 15
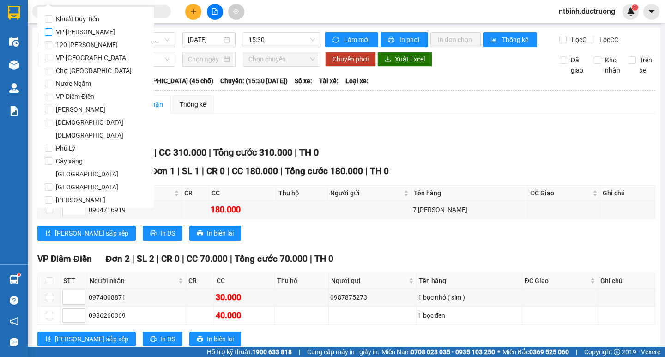
click at [88, 34] on span "VP [PERSON_NAME]" at bounding box center [85, 31] width 67 height 13
click at [52, 34] on input "VP [PERSON_NAME]" at bounding box center [48, 31] width 7 height 7
checkbox input "true"
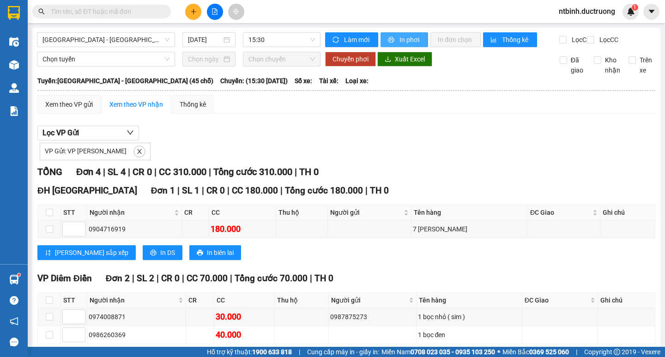
click at [400, 40] on span "In phơi" at bounding box center [410, 40] width 21 height 10
drag, startPoint x: 634, startPoint y: 253, endPoint x: 665, endPoint y: 127, distance: 129.7
click at [477, 131] on main "[GEOGRAPHIC_DATA] - [GEOGRAPHIC_DATA] (45 chỗ) [DATE] 15:30 Làm mới In phơi In …" at bounding box center [332, 173] width 665 height 347
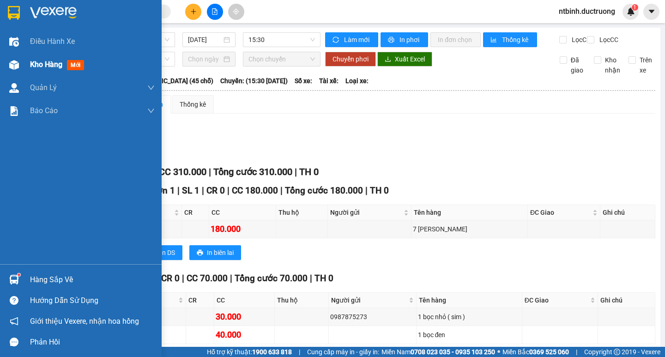
click at [33, 63] on span "Kho hàng" at bounding box center [46, 64] width 32 height 9
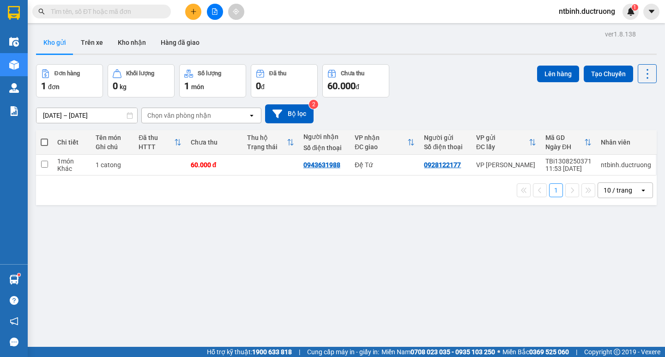
drag, startPoint x: 641, startPoint y: 257, endPoint x: 665, endPoint y: 189, distance: 71.6
click at [477, 189] on main "ver 1.8.138 Kho gửi Trên xe Kho nhận Hàng đã giao Đơn hàng 1 đơn Khối lượng 0 k…" at bounding box center [332, 173] width 665 height 347
click at [107, 57] on div "ver 1.8.138 Kho gửi Trên xe Kho nhận Hàng đã giao Đơn hàng 1 đơn Khối lượng 0 k…" at bounding box center [346, 206] width 628 height 357
click at [194, 18] on button at bounding box center [193, 12] width 16 height 16
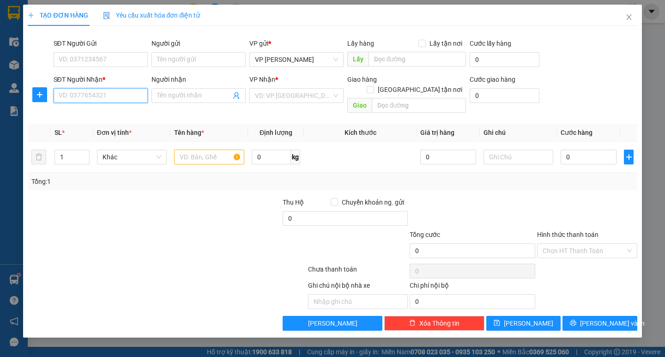
click at [97, 93] on input "SĐT Người Nhận *" at bounding box center [101, 95] width 94 height 15
click at [477, 150] on input "0" at bounding box center [589, 157] width 56 height 15
type input "50"
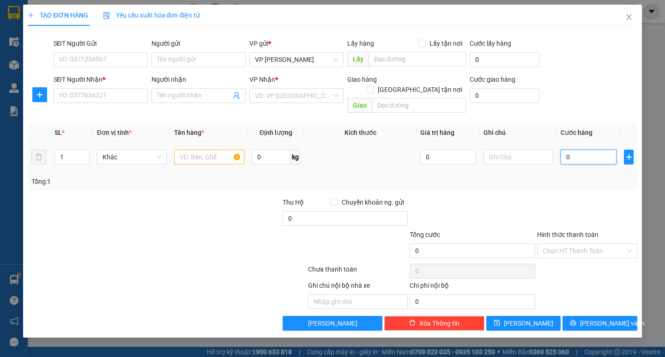
type input "50"
click at [477, 176] on div "Tổng: 1" at bounding box center [332, 181] width 602 height 10
type input "50.000"
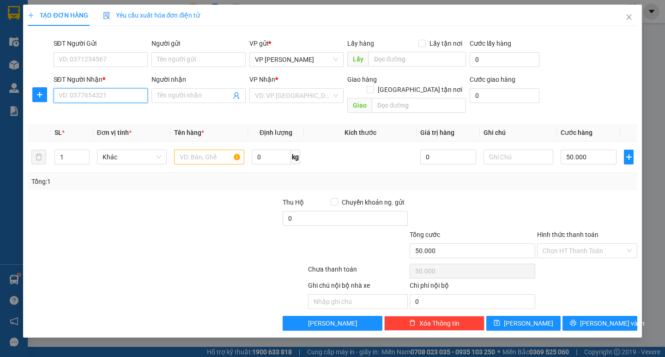
click at [118, 90] on input "SĐT Người Nhận *" at bounding box center [101, 95] width 94 height 15
click at [106, 131] on div "0979208916" at bounding box center [100, 129] width 83 height 10
type input "0979208916"
click at [207, 150] on input "text" at bounding box center [209, 157] width 70 height 15
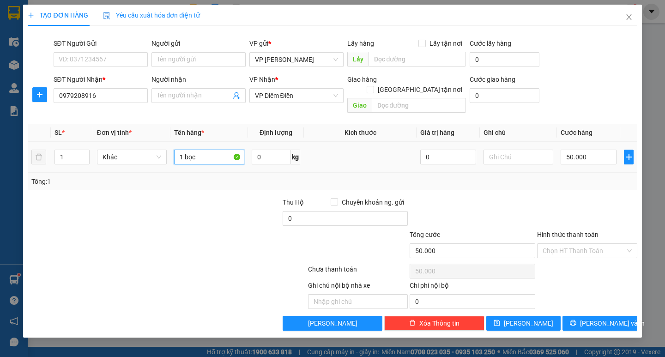
type input "1 bọc"
click at [477, 318] on span "[PERSON_NAME] và In" at bounding box center [612, 323] width 65 height 10
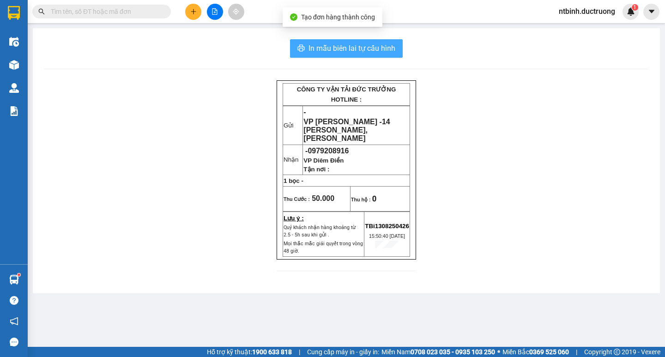
click at [372, 44] on span "In mẫu biên lai tự cấu hình" at bounding box center [352, 48] width 87 height 12
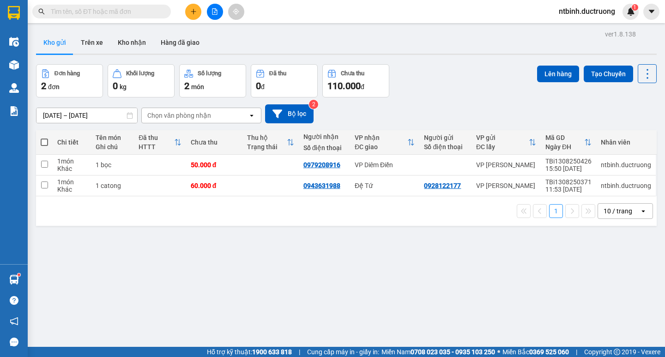
click at [195, 17] on button at bounding box center [193, 12] width 16 height 16
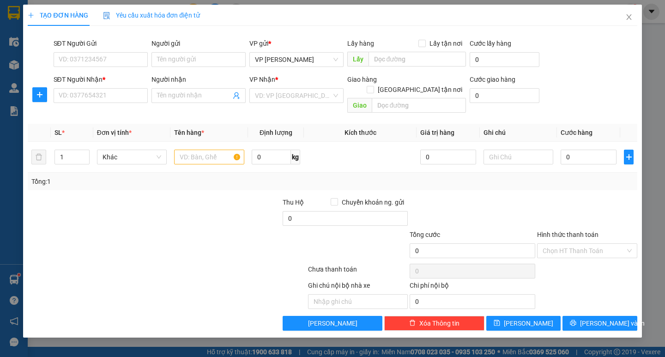
click at [104, 87] on div "SĐT Người Nhận *" at bounding box center [101, 81] width 94 height 14
click at [103, 96] on input "SĐT Người Nhận *" at bounding box center [101, 95] width 94 height 15
type input "0385700876"
click at [279, 96] on input "search" at bounding box center [293, 96] width 77 height 14
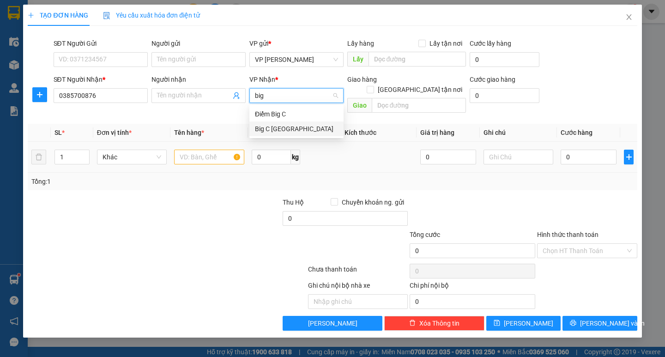
type input "big"
click at [286, 137] on body "Kết quả tìm kiếm ( 0 ) Bộ lọc No Data ntbinh.ductruong 1 Điều hành xe Kho hàng …" at bounding box center [332, 178] width 665 height 357
click at [287, 100] on input "search" at bounding box center [293, 96] width 77 height 14
type input "big"
click at [288, 136] on body "Kết quả tìm kiếm ( 0 ) Bộ lọc No Data ntbinh.ductruong 1 Điều hành xe Kho hàng …" at bounding box center [332, 178] width 665 height 357
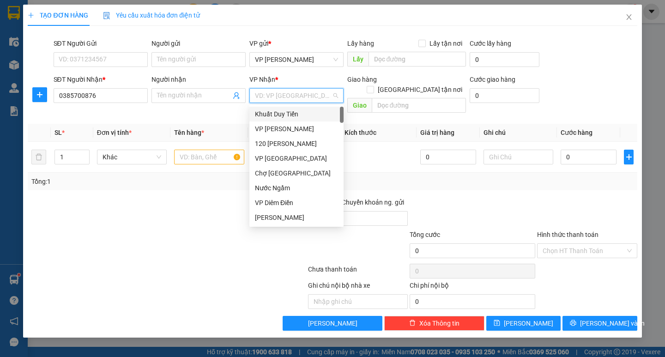
click at [284, 99] on input "search" at bounding box center [293, 96] width 77 height 14
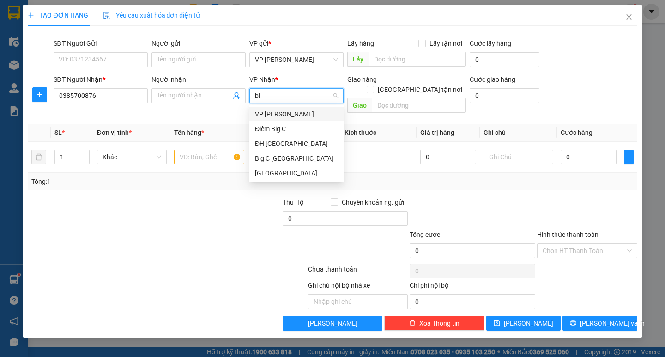
type input "big"
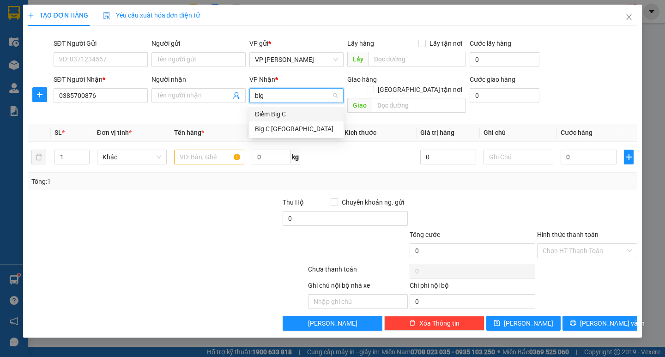
click at [272, 125] on div "Big C [GEOGRAPHIC_DATA]" at bounding box center [296, 129] width 83 height 10
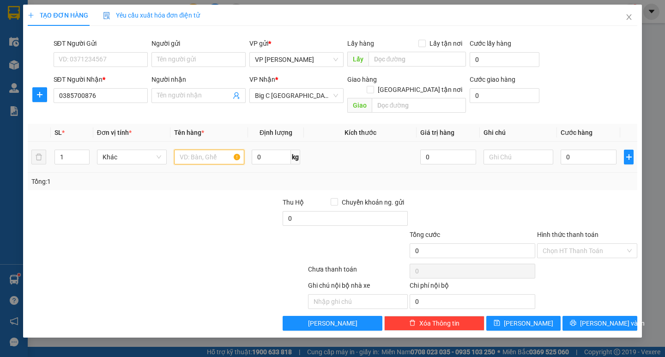
click at [213, 150] on input "text" at bounding box center [209, 157] width 70 height 15
type input "1 bọc dây"
click at [477, 150] on input "0" at bounding box center [589, 157] width 56 height 15
click at [477, 152] on td "0" at bounding box center [588, 157] width 63 height 31
click at [477, 151] on input "0" at bounding box center [589, 157] width 56 height 15
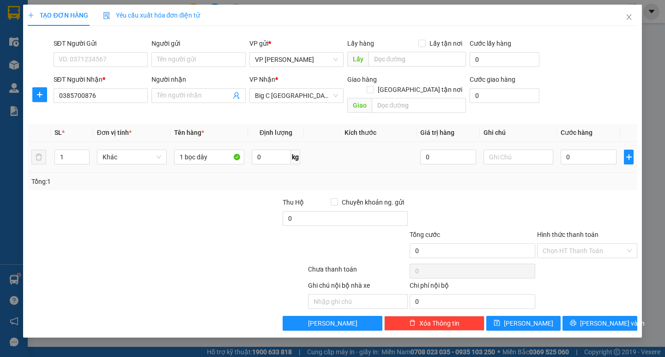
click at [477, 150] on td "0" at bounding box center [588, 157] width 63 height 31
click at [477, 150] on input "0" at bounding box center [589, 157] width 56 height 15
click at [477, 160] on td "50" at bounding box center [588, 157] width 63 height 31
click at [477, 318] on span "[PERSON_NAME] và In" at bounding box center [612, 323] width 65 height 10
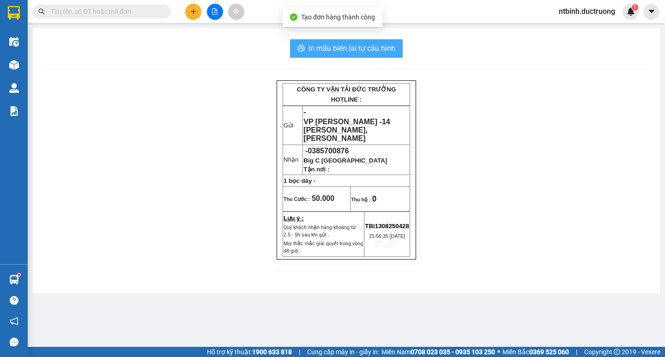
click at [311, 42] on button "In mẫu biên lai tự cấu hình" at bounding box center [346, 48] width 113 height 18
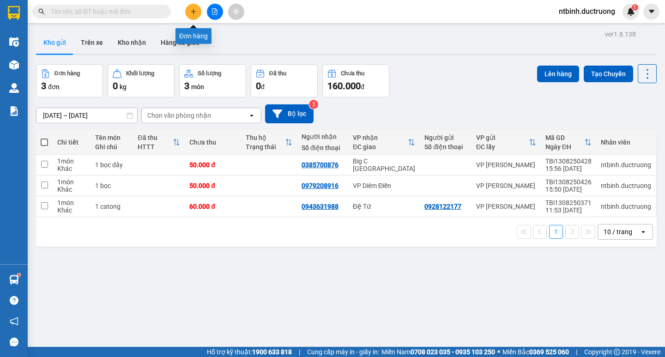
click at [191, 14] on icon "plus" at bounding box center [193, 11] width 6 height 6
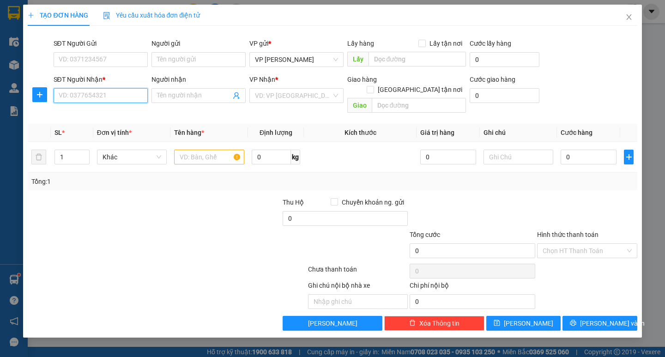
click at [115, 93] on input "SĐT Người Nhận *" at bounding box center [101, 95] width 94 height 15
click at [118, 117] on div "0945521899 - nguyệt" at bounding box center [100, 114] width 83 height 10
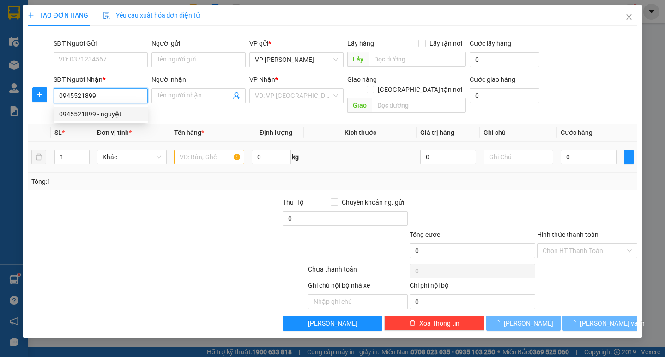
type input "0945521899"
type input "nguyệt"
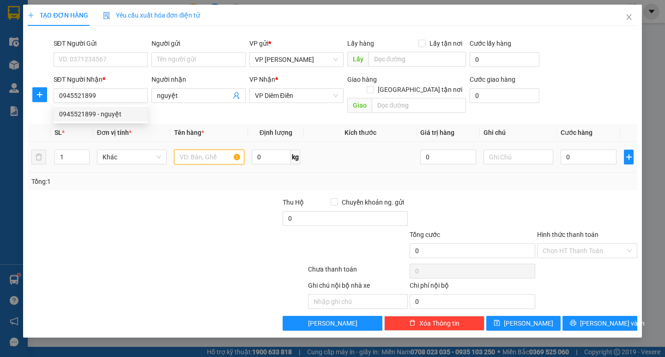
click at [211, 150] on input "text" at bounding box center [209, 157] width 70 height 15
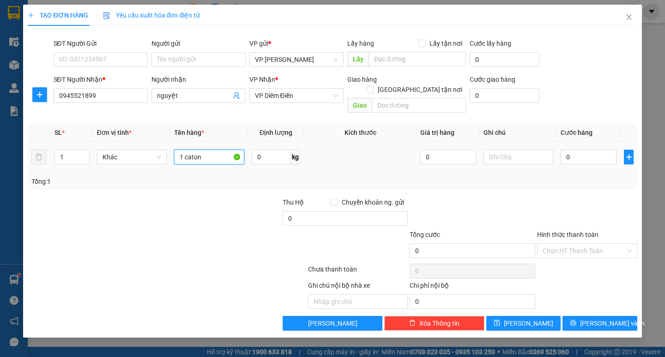
type input "1 catong"
click at [477, 150] on input "0" at bounding box center [589, 157] width 56 height 15
click at [477, 176] on div "Tổng: 1" at bounding box center [332, 181] width 602 height 10
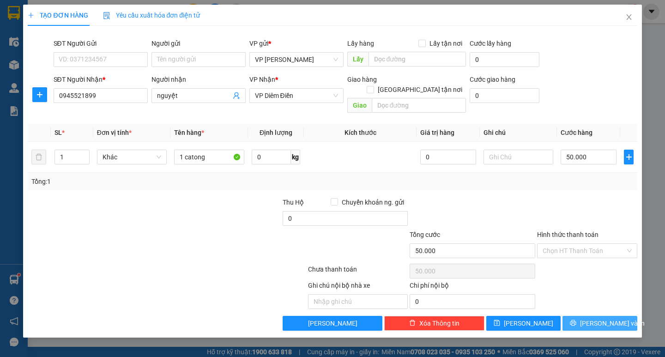
click at [477, 318] on button "[PERSON_NAME] và In" at bounding box center [600, 323] width 74 height 15
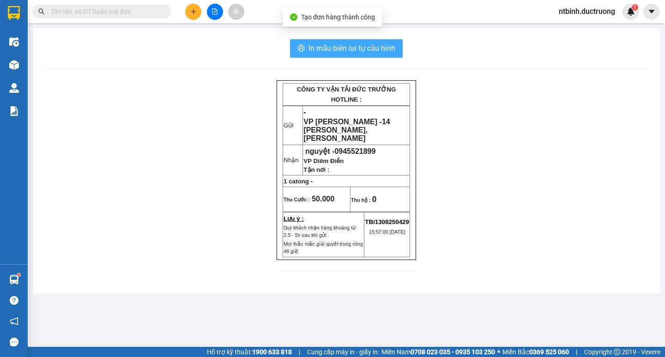
click at [383, 50] on span "In mẫu biên lai tự cấu hình" at bounding box center [352, 48] width 87 height 12
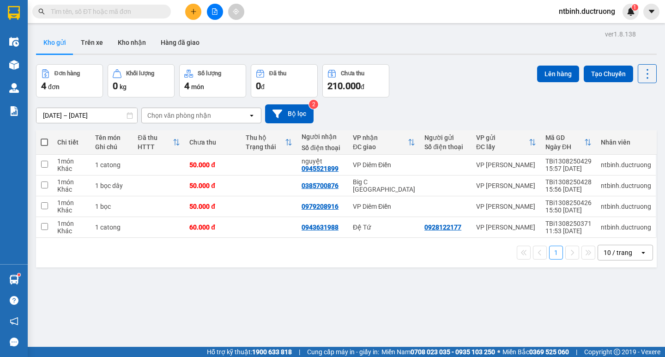
click at [193, 15] on button at bounding box center [193, 12] width 16 height 16
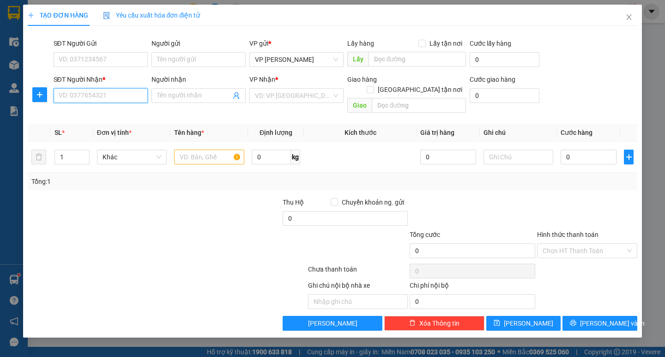
click at [135, 97] on input "SĐT Người Nhận *" at bounding box center [101, 95] width 94 height 15
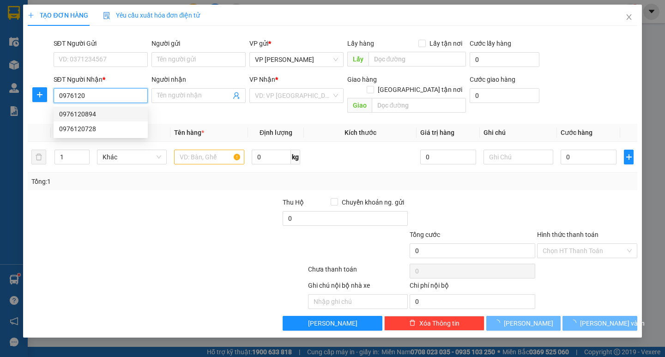
drag, startPoint x: 107, startPoint y: 113, endPoint x: 107, endPoint y: 123, distance: 10.6
click at [107, 123] on div "0976120894 0976120728" at bounding box center [101, 122] width 94 height 30
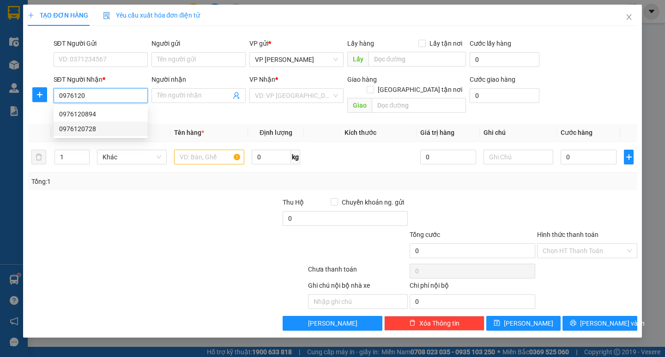
click at [107, 123] on div "0976120728" at bounding box center [101, 128] width 94 height 15
type input "0976120728"
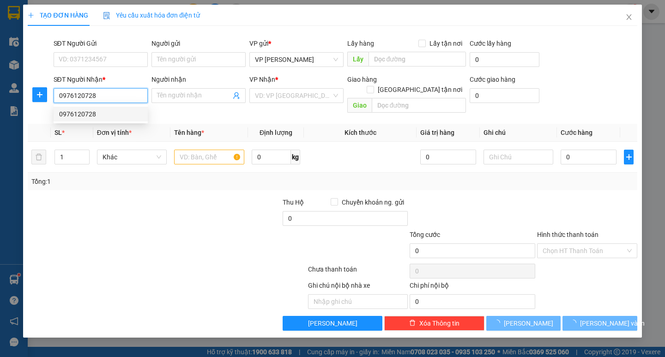
type input "."
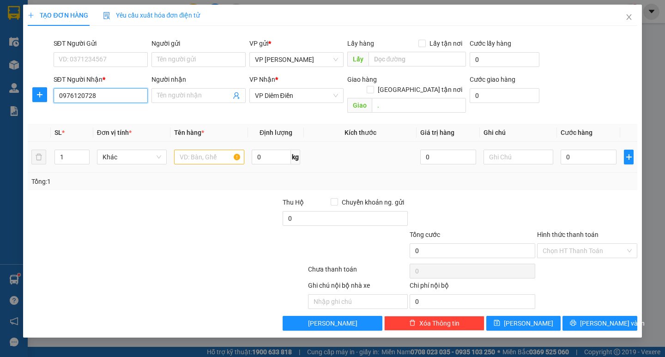
type input "0976120728"
click at [215, 150] on input "text" at bounding box center [209, 157] width 70 height 15
type input "1 bọc đen"
click at [477, 152] on input "0" at bounding box center [589, 157] width 56 height 15
click at [477, 151] on td "0" at bounding box center [588, 157] width 63 height 31
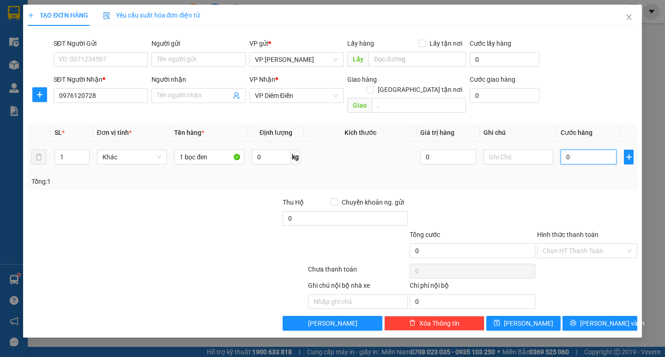
click at [477, 150] on input "0" at bounding box center [589, 157] width 56 height 15
click at [477, 153] on td "0" at bounding box center [588, 157] width 63 height 31
click at [477, 150] on input "0" at bounding box center [589, 157] width 56 height 15
click at [477, 151] on input "0" at bounding box center [589, 157] width 56 height 15
click at [477, 152] on input "0" at bounding box center [589, 157] width 56 height 15
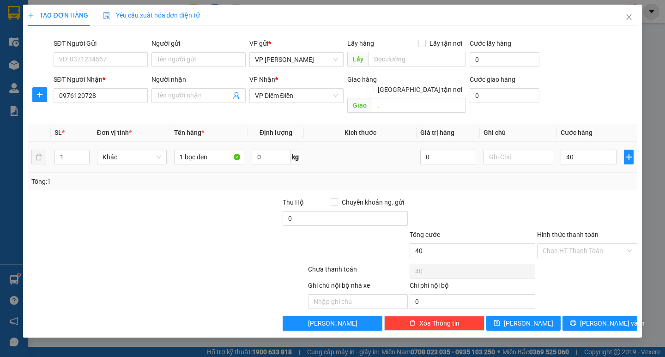
click at [477, 176] on div "Tổng: 1" at bounding box center [332, 181] width 602 height 10
click at [477, 318] on span "[PERSON_NAME] và In" at bounding box center [612, 323] width 65 height 10
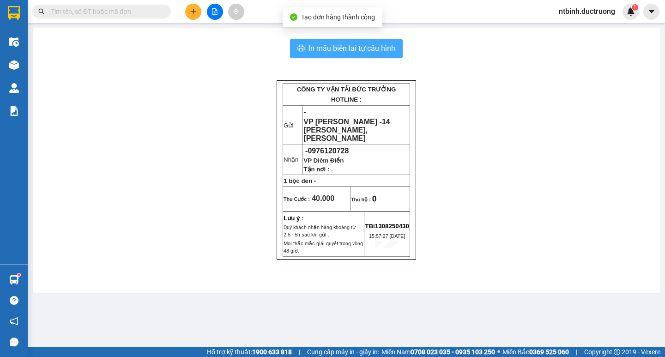
click at [373, 42] on button "In mẫu biên lai tự cấu hình" at bounding box center [346, 48] width 113 height 18
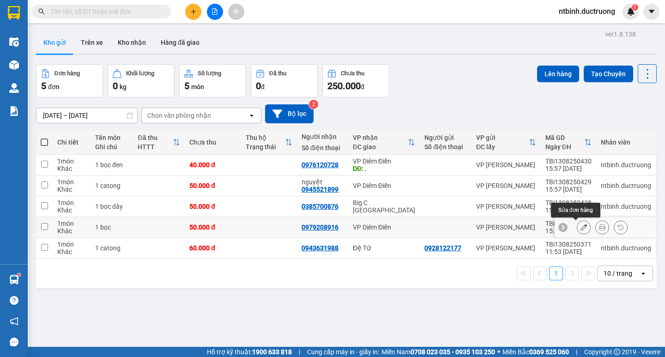
click at [477, 230] on icon at bounding box center [584, 227] width 6 height 6
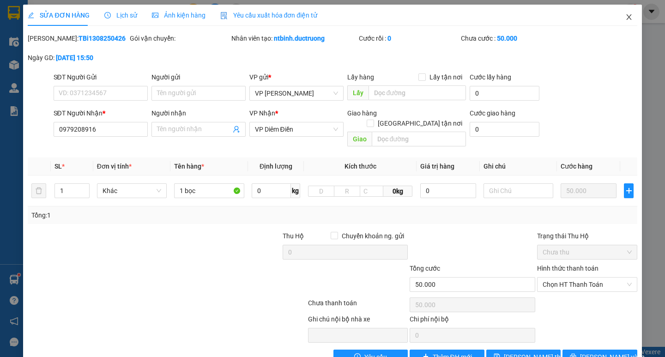
click at [477, 13] on span "Close" at bounding box center [629, 18] width 26 height 26
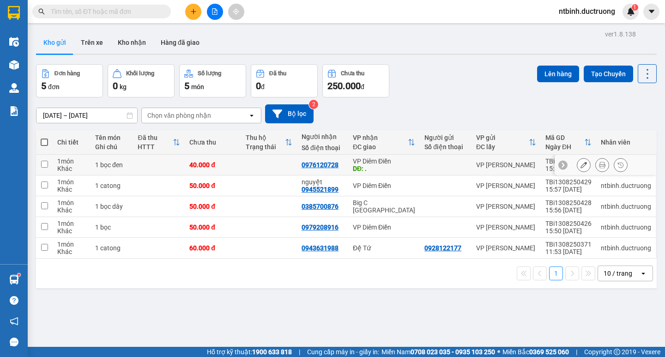
click at [236, 169] on td "40.000 đ" at bounding box center [213, 165] width 56 height 21
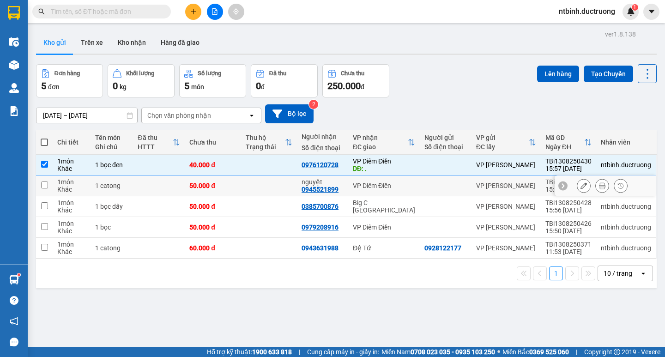
click at [236, 188] on td "50.000 đ" at bounding box center [213, 186] width 56 height 21
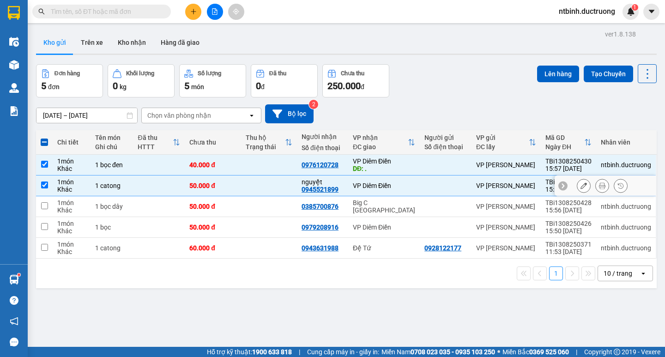
click at [238, 207] on td "50.000 đ" at bounding box center [213, 206] width 56 height 21
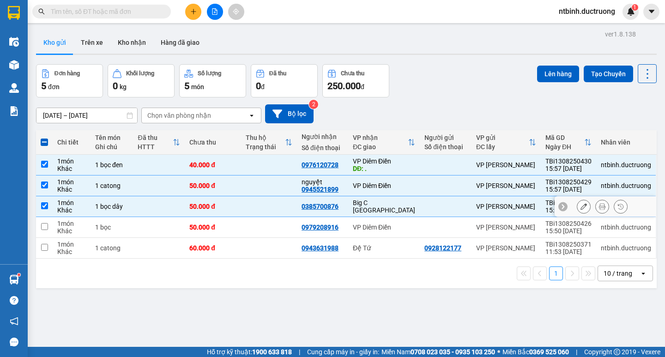
click at [241, 221] on td at bounding box center [269, 227] width 56 height 21
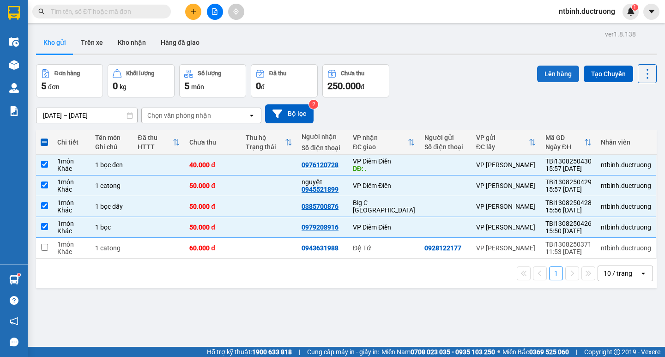
click at [477, 75] on button "Lên hàng" at bounding box center [558, 74] width 42 height 17
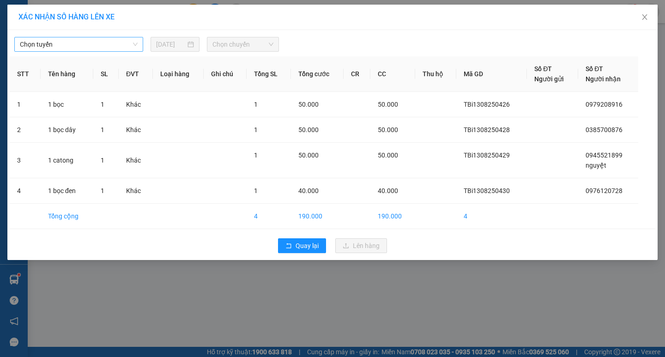
click at [97, 46] on span "Chọn tuyến" at bounding box center [79, 44] width 118 height 14
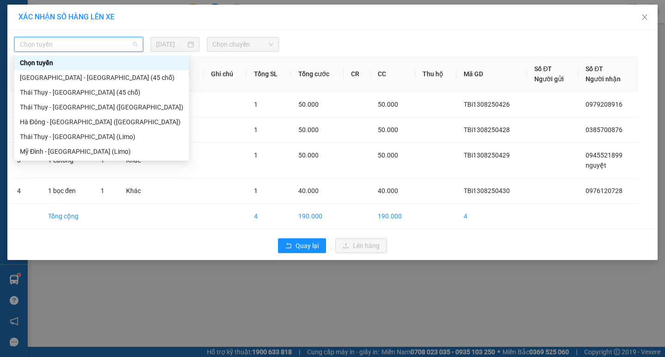
click at [86, 78] on div "[GEOGRAPHIC_DATA] - [GEOGRAPHIC_DATA] (45 chỗ)" at bounding box center [102, 78] width 164 height 10
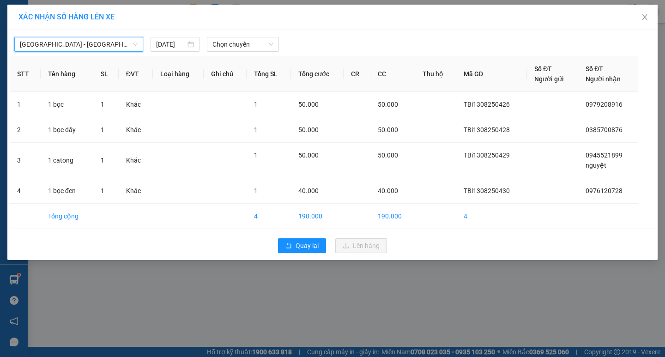
click at [289, 26] on div "XÁC NHẬN SỐ HÀNG LÊN XE" at bounding box center [332, 17] width 650 height 25
click at [270, 50] on span "Chọn chuyến" at bounding box center [242, 44] width 61 height 14
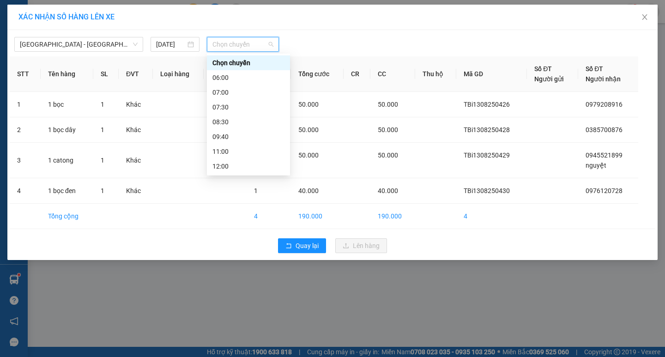
click at [228, 248] on div "17:00" at bounding box center [248, 255] width 83 height 15
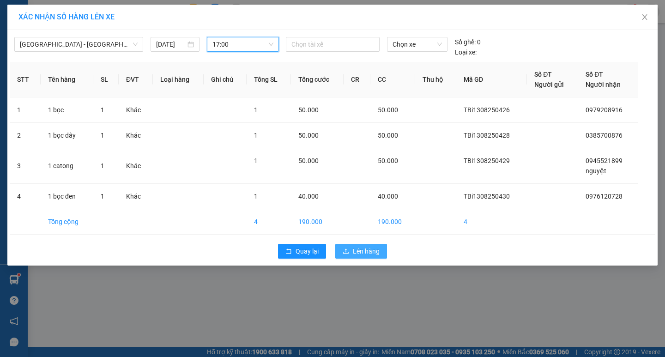
click at [366, 246] on span "Lên hàng" at bounding box center [366, 251] width 27 height 10
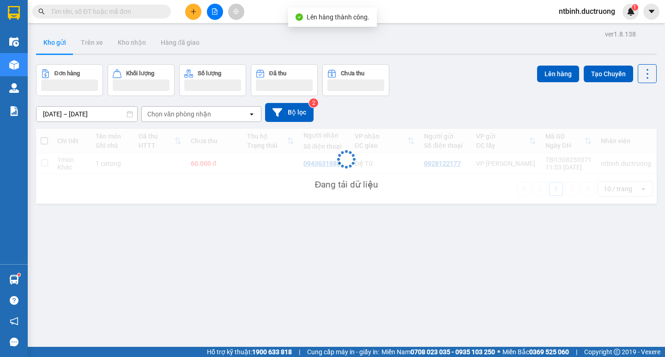
click at [222, 16] on button at bounding box center [215, 12] width 16 height 16
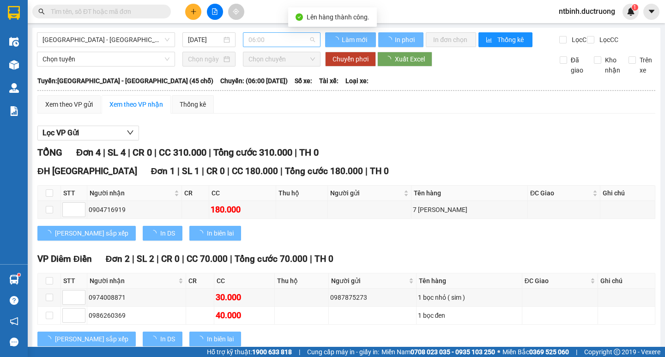
click at [267, 43] on span "06:00" at bounding box center [282, 40] width 67 height 14
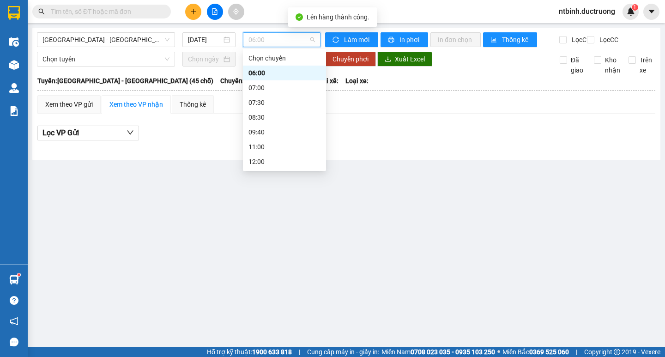
click at [272, 243] on div "17:00" at bounding box center [284, 250] width 83 height 15
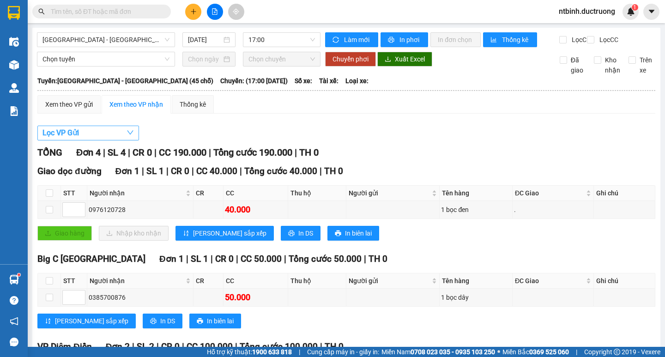
click at [69, 139] on span "Lọc VP Gửi" at bounding box center [60, 133] width 36 height 12
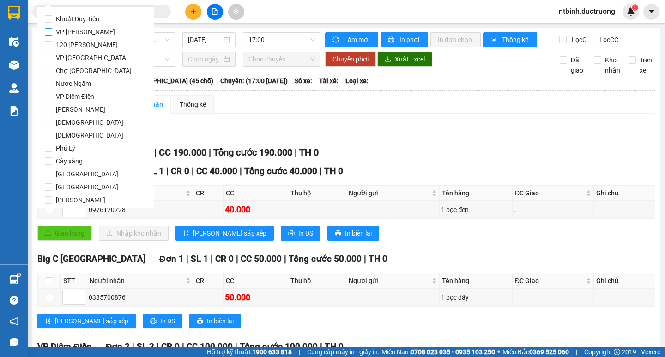
click at [88, 33] on span "VP [PERSON_NAME]" at bounding box center [85, 31] width 67 height 13
click at [52, 33] on input "VP [PERSON_NAME]" at bounding box center [48, 31] width 7 height 7
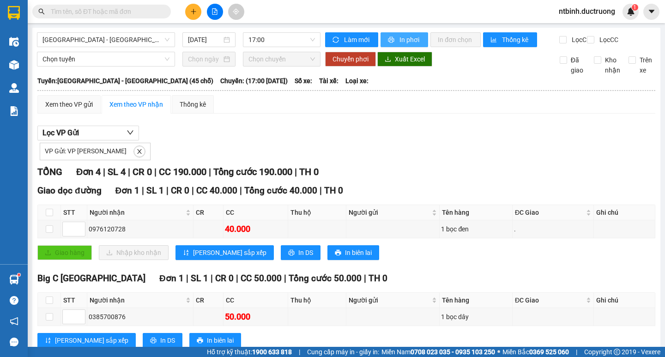
click at [401, 36] on span "In phơi" at bounding box center [410, 40] width 21 height 10
click at [49, 216] on input "checkbox" at bounding box center [49, 212] width 7 height 7
checkbox input "true"
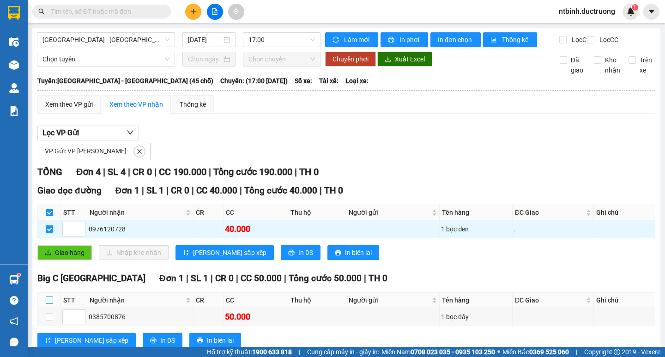
click at [51, 297] on input "checkbox" at bounding box center [49, 300] width 7 height 7
checkbox input "true"
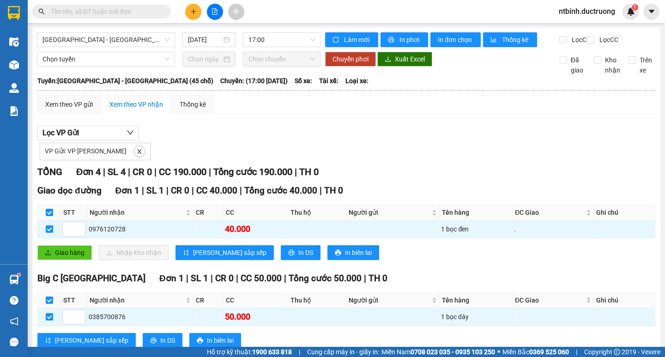
checkbox input "true"
click at [121, 66] on span "Chọn tuyến" at bounding box center [105, 59] width 127 height 14
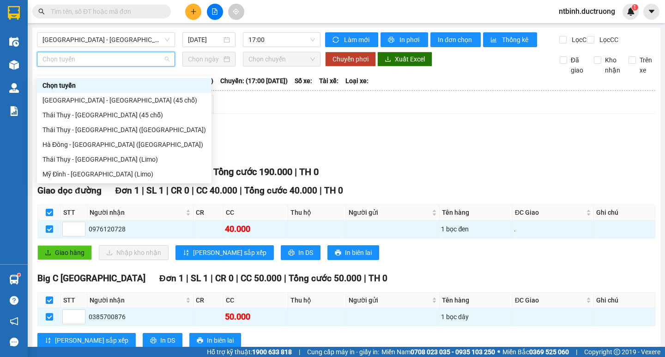
click at [118, 99] on div "[GEOGRAPHIC_DATA] - [GEOGRAPHIC_DATA] (45 chỗ)" at bounding box center [124, 100] width 164 height 10
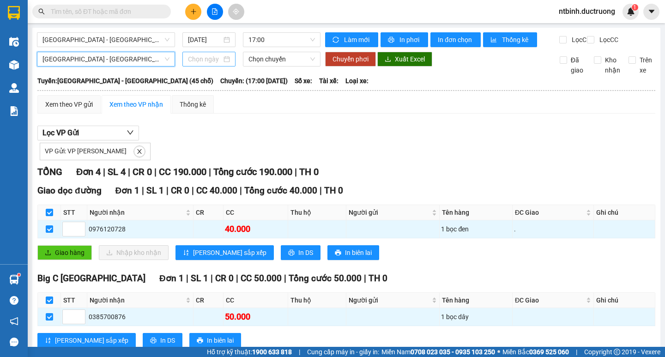
click at [202, 64] on input at bounding box center [205, 59] width 34 height 10
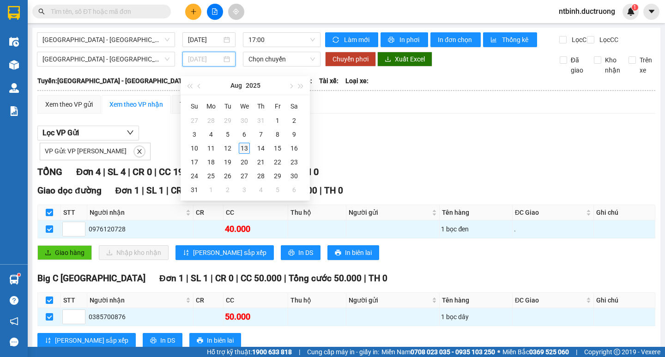
type input "[DATE]"
click at [248, 149] on div "13" at bounding box center [244, 148] width 11 height 11
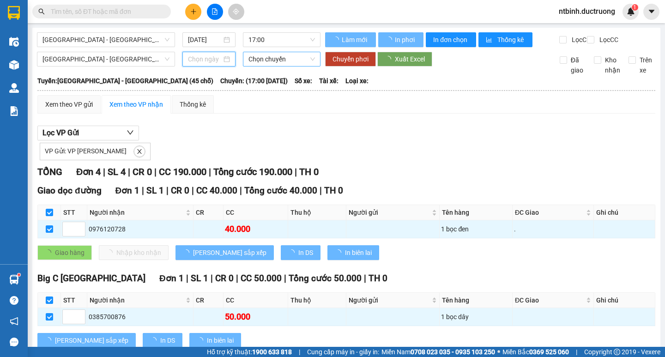
type input "[DATE]"
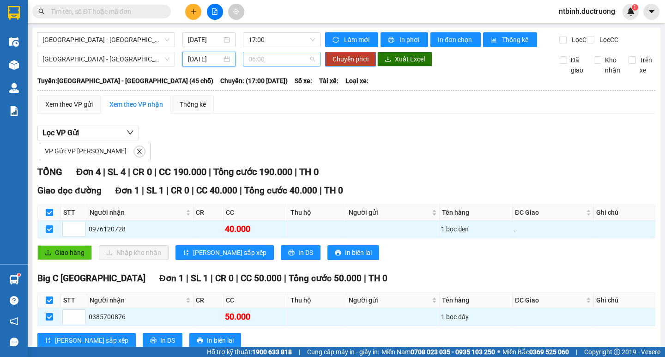
click at [255, 65] on span "06:00" at bounding box center [282, 59] width 67 height 14
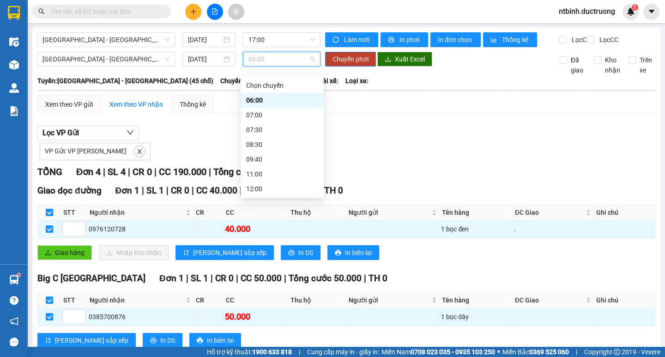
click at [273, 258] on div "15:30" at bounding box center [282, 263] width 72 height 10
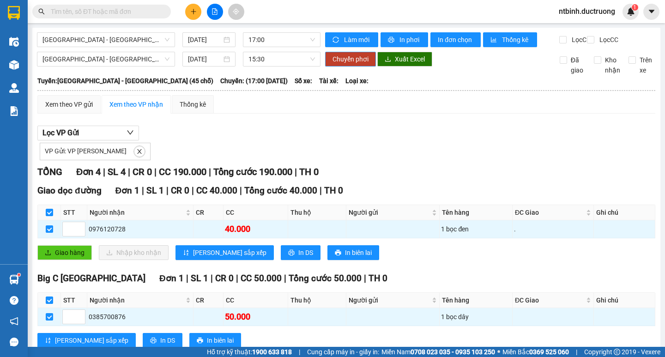
click at [325, 64] on button "Chuyển phơi" at bounding box center [350, 59] width 51 height 15
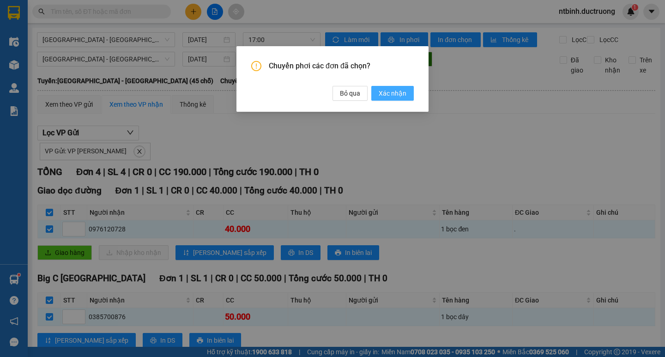
click at [387, 93] on span "Xác nhận" at bounding box center [393, 93] width 28 height 10
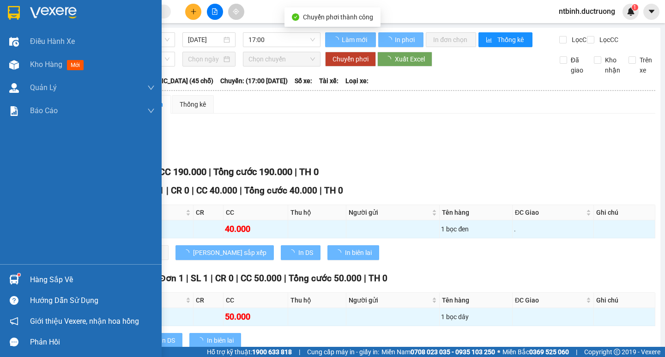
click at [5, 60] on div "Kho hàng mới" at bounding box center [81, 64] width 162 height 23
